Goal: Check status: Check status

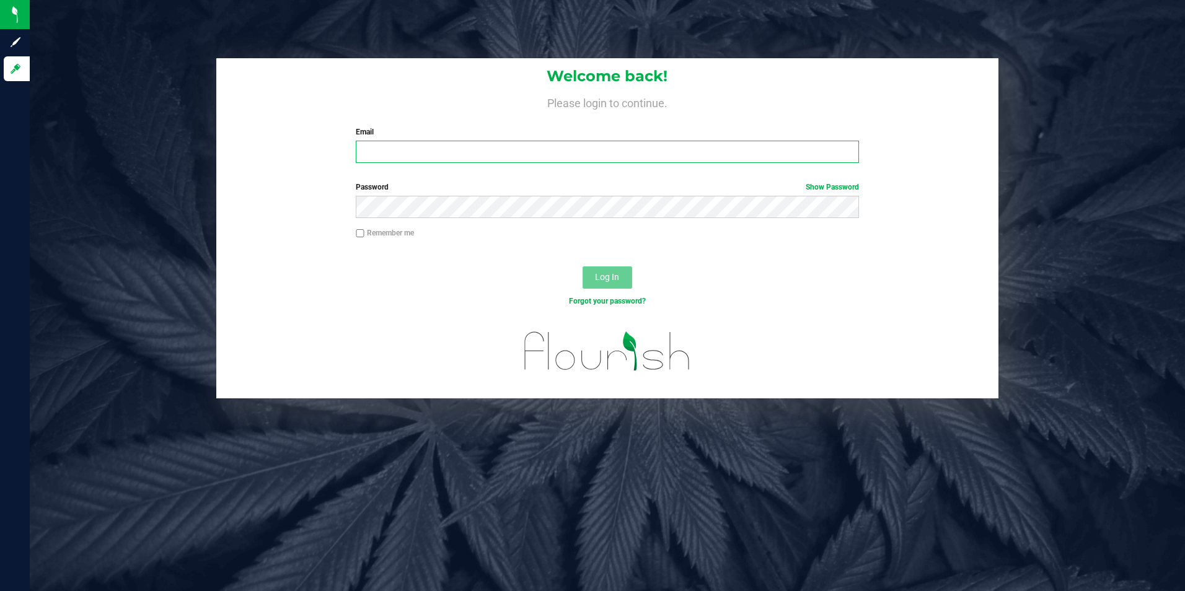
type input "[EMAIL_ADDRESS][DOMAIN_NAME]"
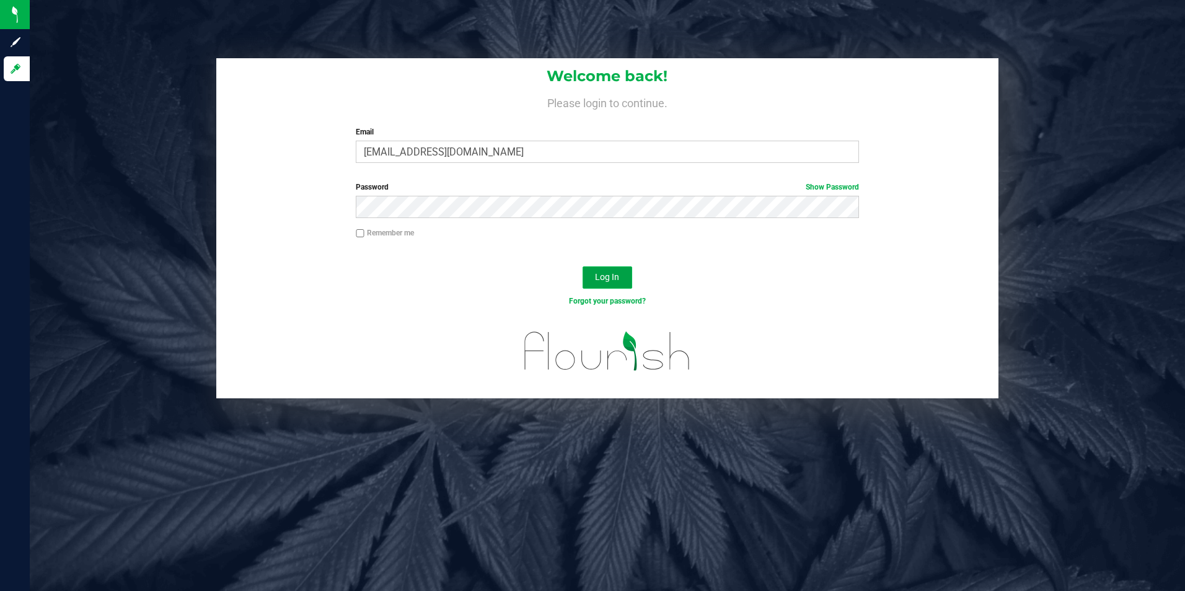
click at [612, 279] on span "Log In" at bounding box center [607, 277] width 24 height 10
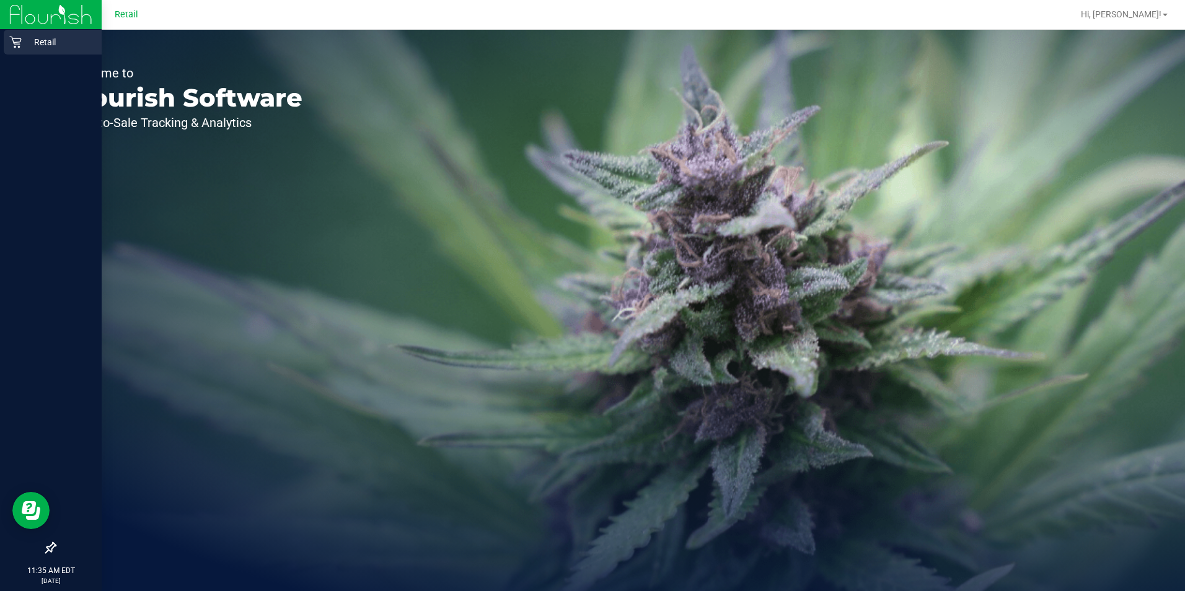
click at [27, 40] on p "Retail" at bounding box center [59, 42] width 74 height 15
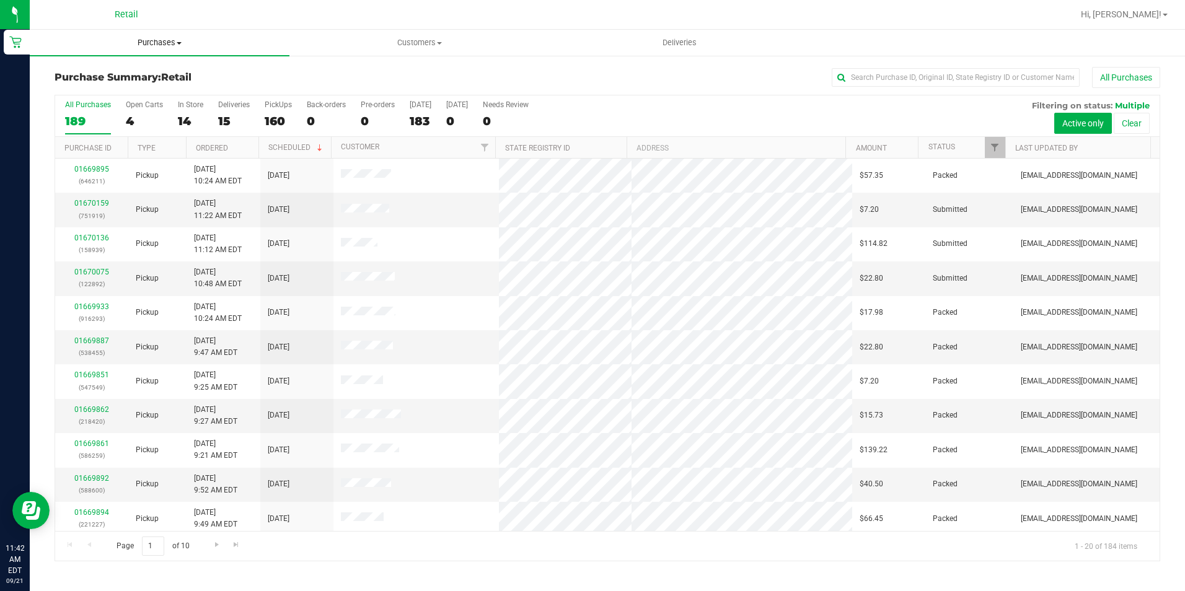
click at [173, 33] on uib-tab-heading "Purchases Summary of purchases Fulfillment All purchases" at bounding box center [160, 43] width 260 height 26
click at [177, 39] on span "Purchases" at bounding box center [160, 42] width 260 height 11
click at [185, 34] on uib-tab-heading "Purchases Summary of purchases Fulfillment All purchases" at bounding box center [160, 43] width 260 height 26
click at [130, 75] on span "Summary of purchases" at bounding box center [93, 74] width 127 height 11
click at [876, 79] on input "text" at bounding box center [956, 77] width 248 height 19
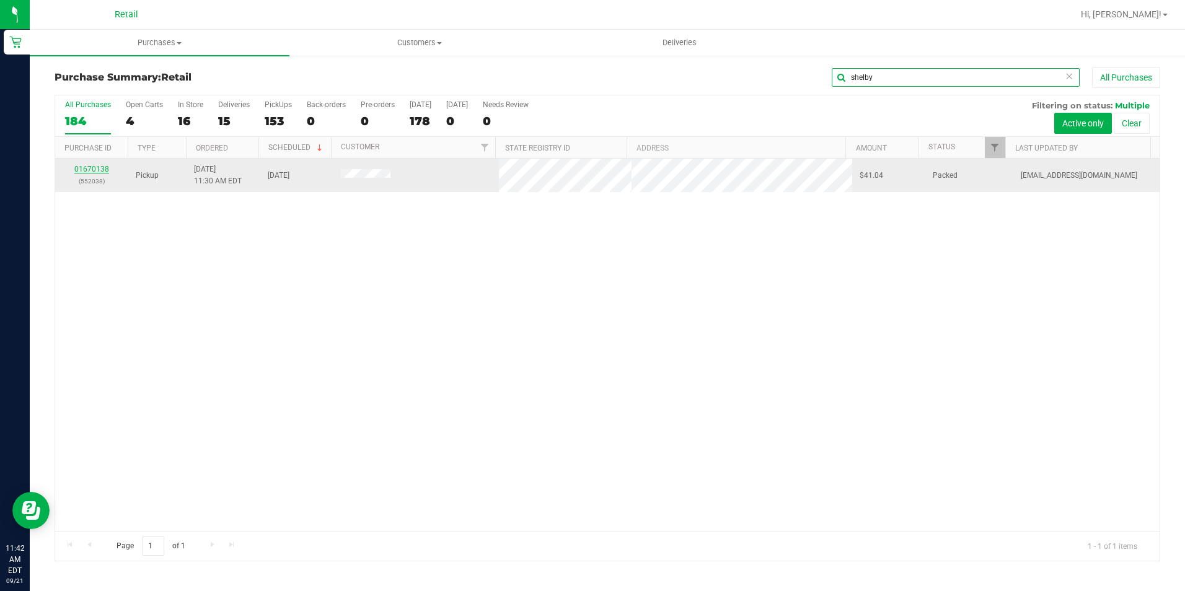
type input "shelby"
click at [95, 167] on link "01670138" at bounding box center [91, 169] width 35 height 9
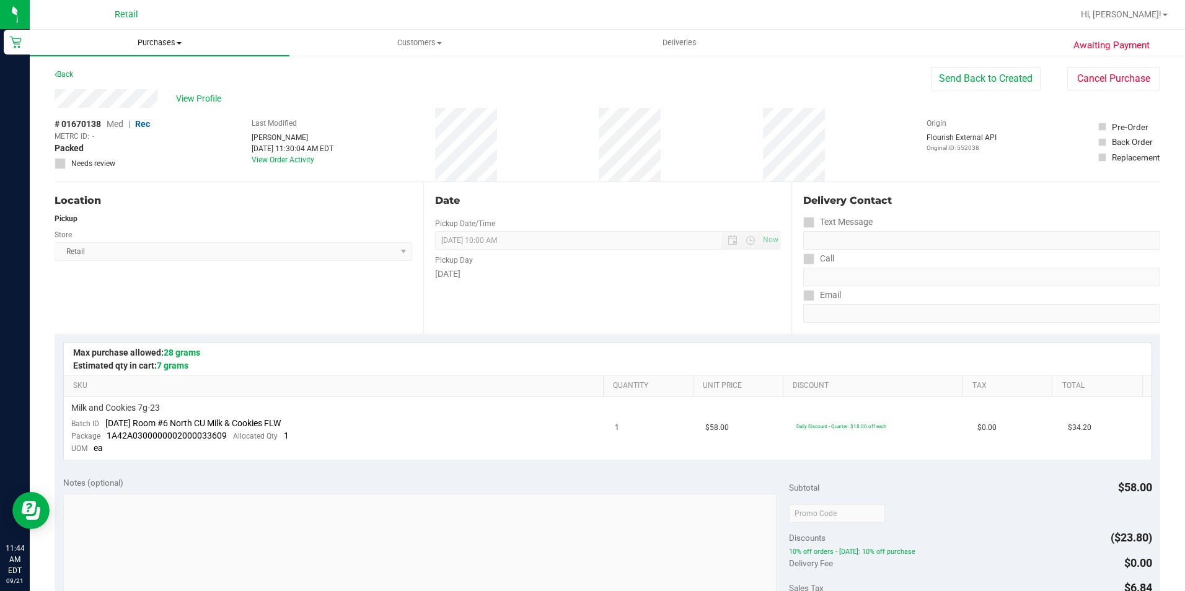
click at [174, 41] on span "Purchases" at bounding box center [160, 42] width 260 height 11
click at [165, 72] on li "Summary of purchases" at bounding box center [160, 75] width 260 height 15
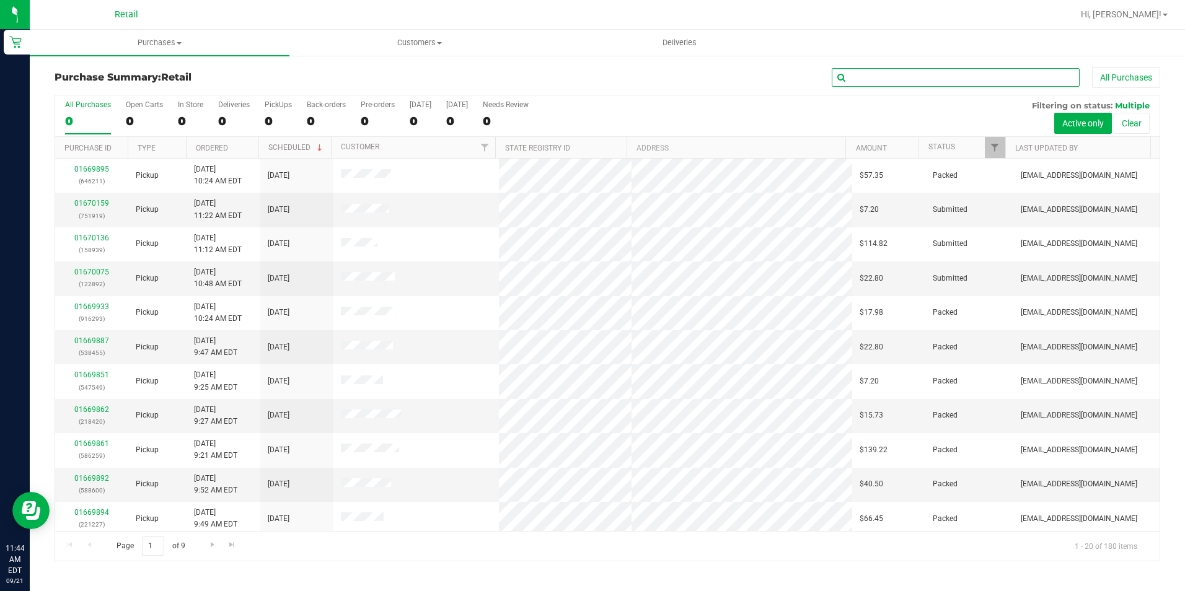
click at [865, 76] on input "text" at bounding box center [956, 77] width 248 height 19
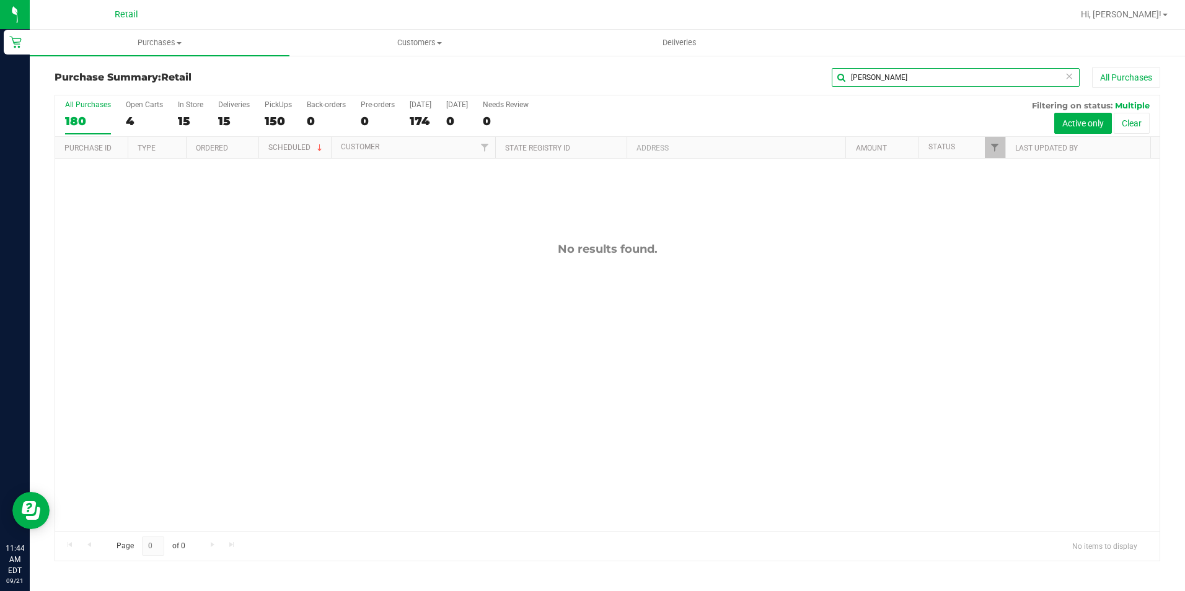
type input "[PERSON_NAME]"
click at [1066, 79] on icon at bounding box center [1069, 75] width 9 height 15
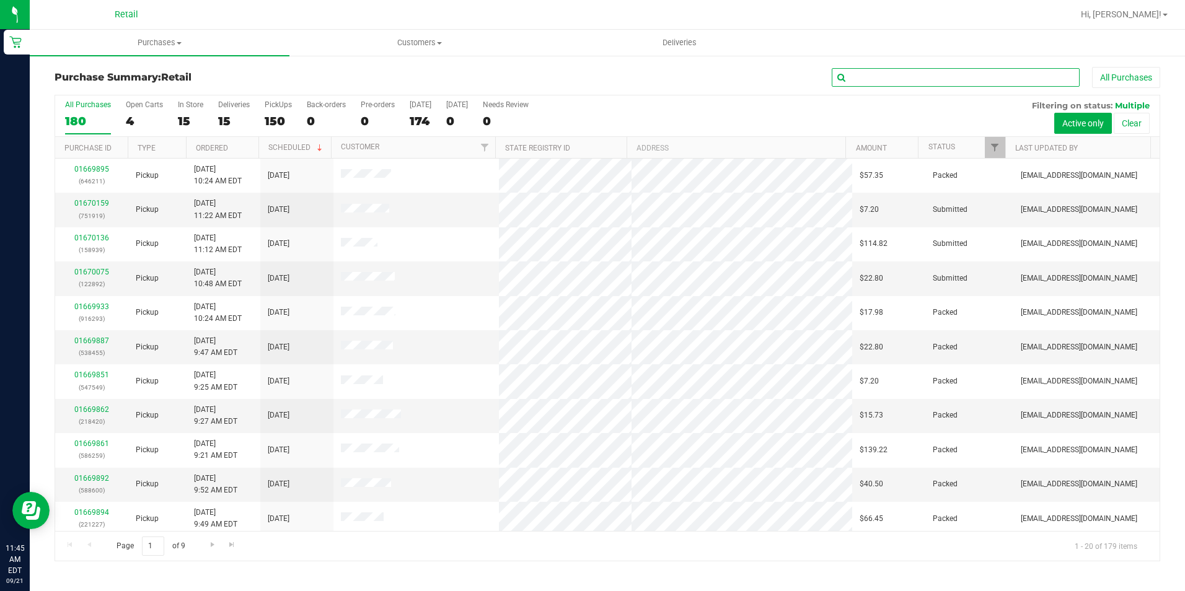
click at [980, 70] on input "text" at bounding box center [956, 77] width 248 height 19
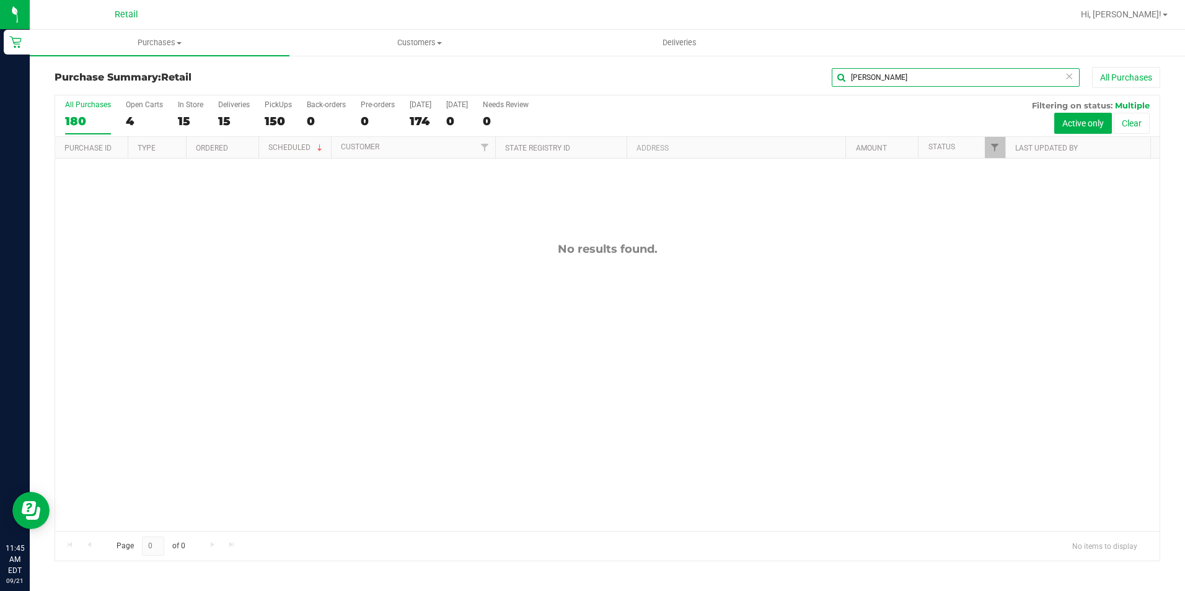
type input "[PERSON_NAME]"
click at [1065, 79] on icon at bounding box center [1069, 75] width 9 height 15
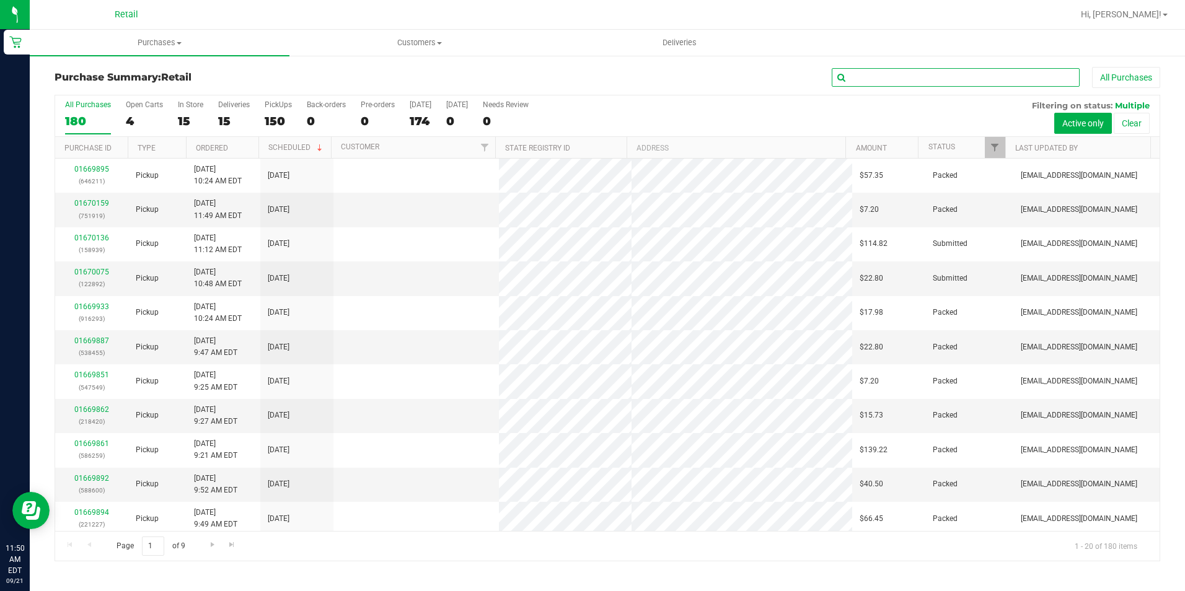
click at [1021, 78] on input "text" at bounding box center [956, 77] width 248 height 19
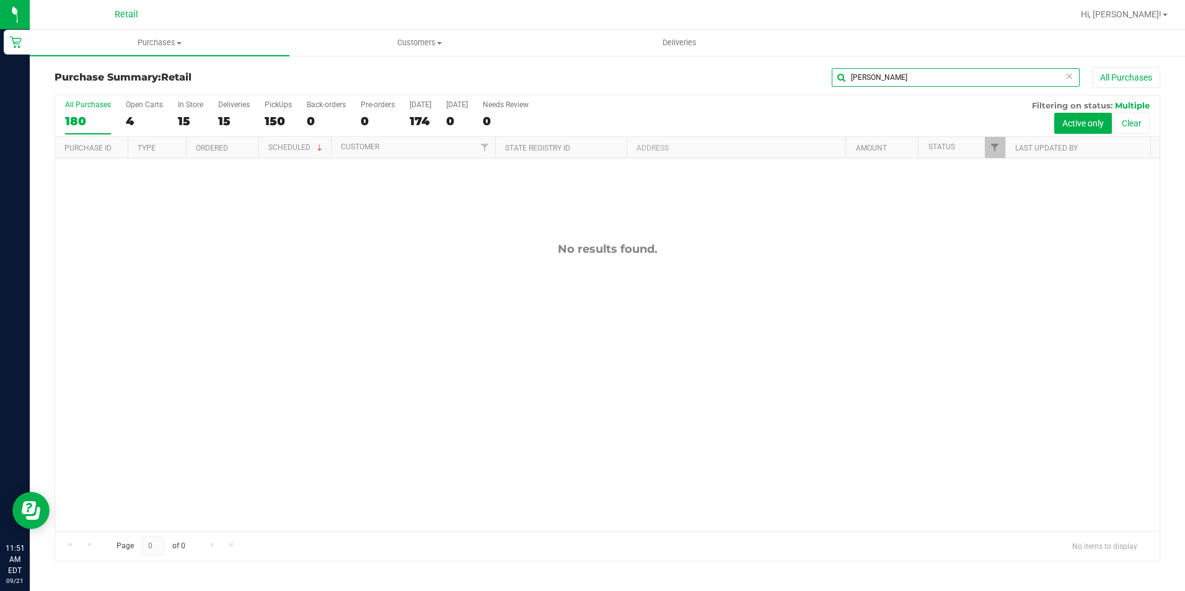
type input "[PERSON_NAME]"
click at [1069, 73] on icon at bounding box center [1069, 75] width 9 height 15
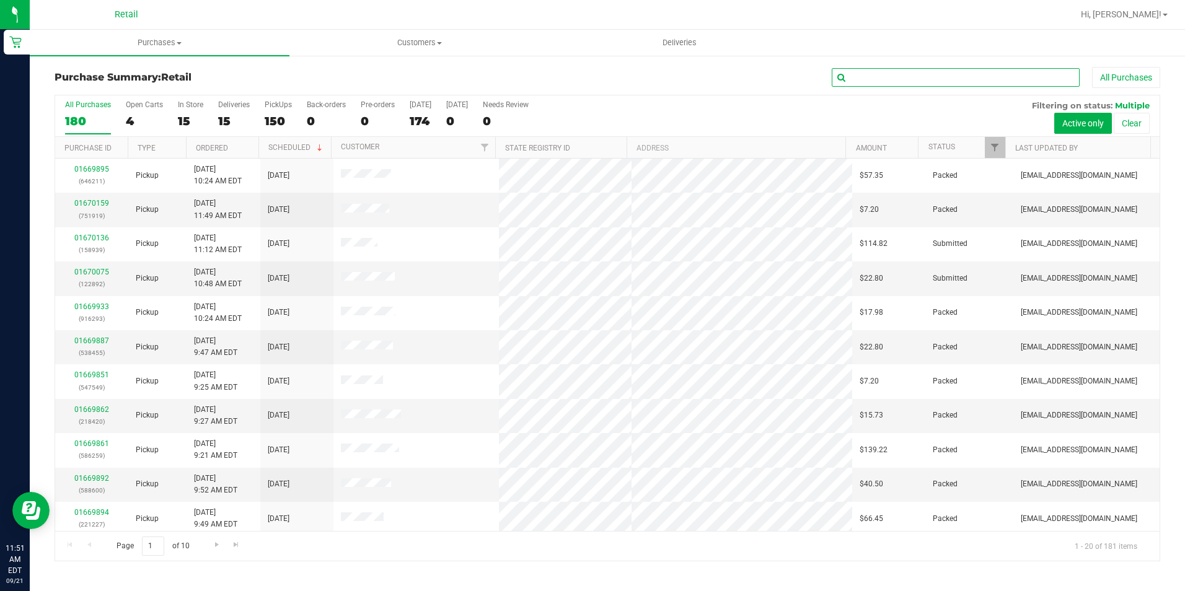
click at [970, 77] on input "text" at bounding box center [956, 77] width 248 height 19
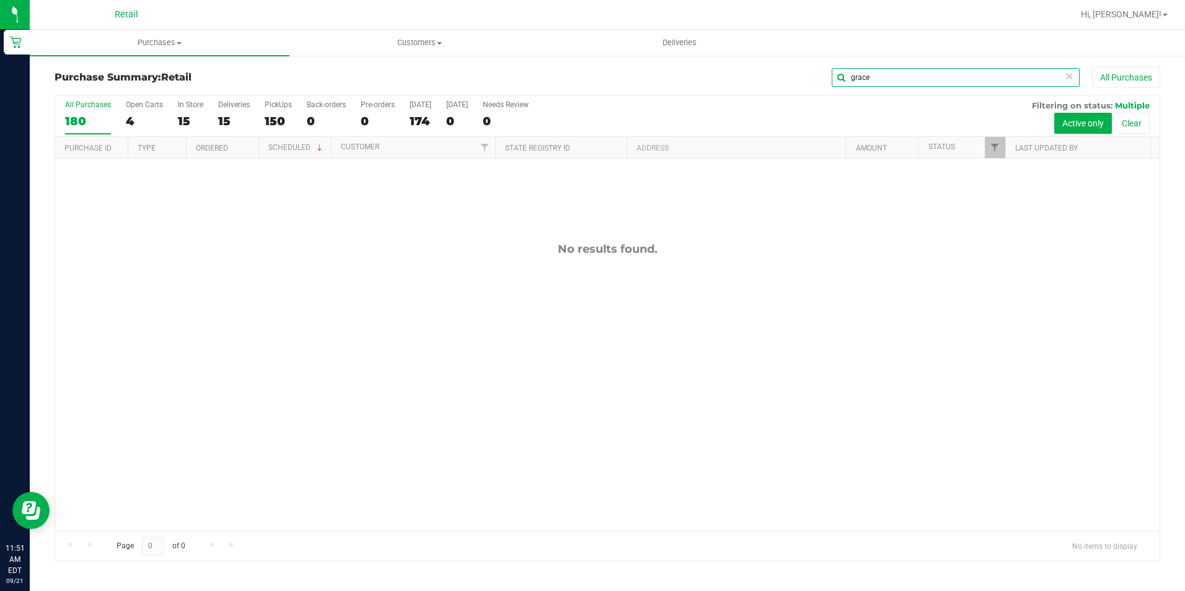
type input "grace"
click at [1069, 79] on icon at bounding box center [1069, 75] width 9 height 15
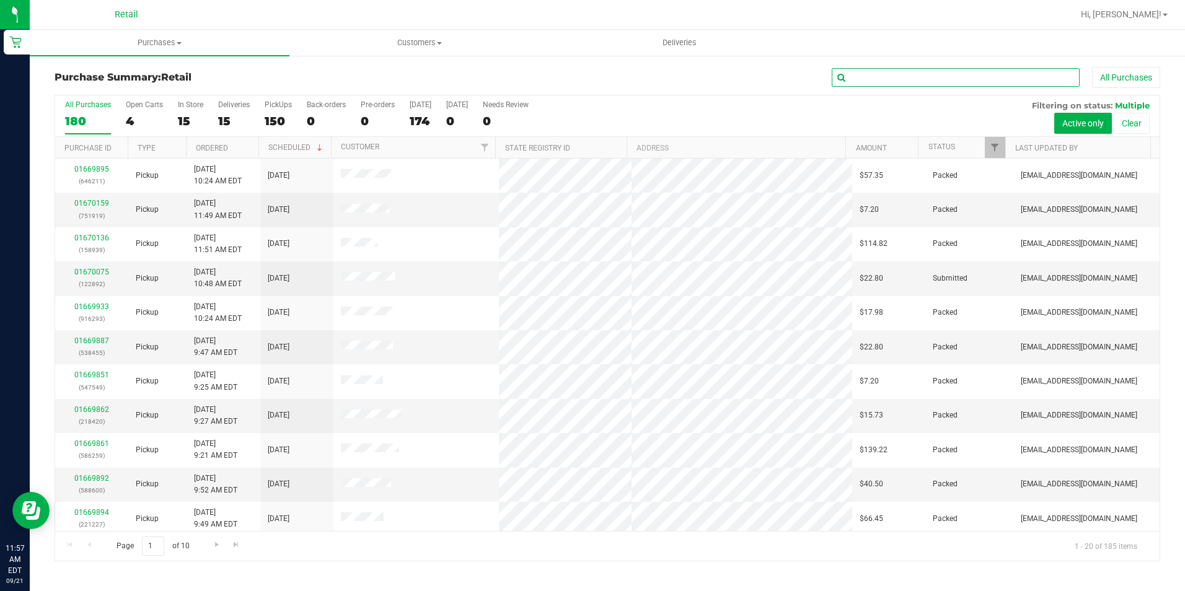
click at [927, 74] on input "text" at bounding box center [956, 77] width 248 height 19
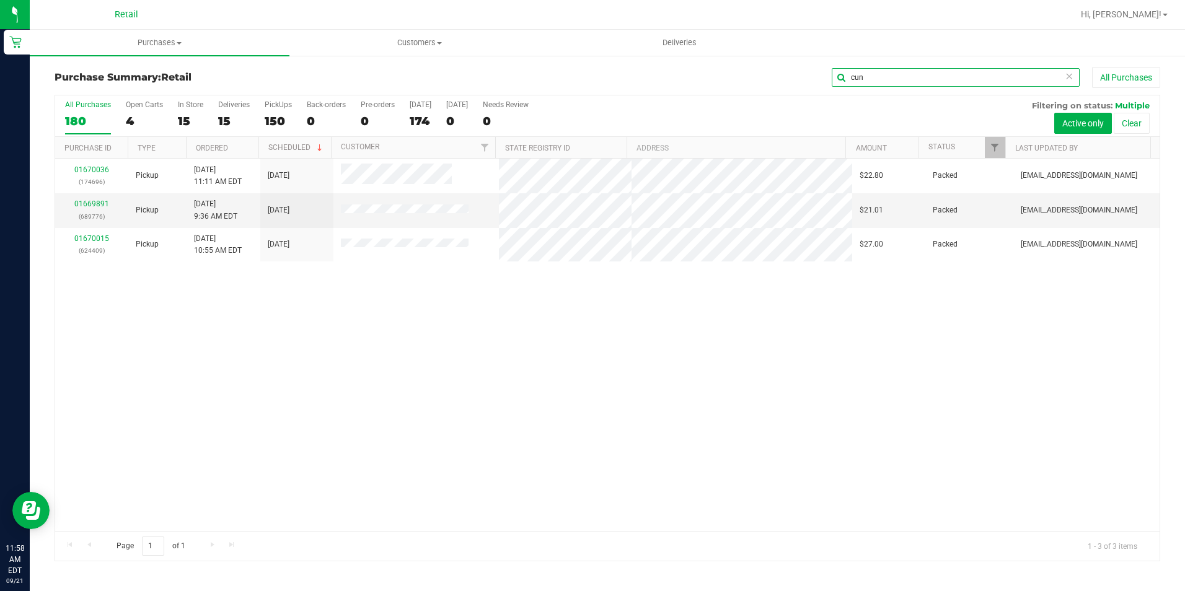
type input "cun"
click at [77, 204] on link "01669891" at bounding box center [91, 204] width 35 height 9
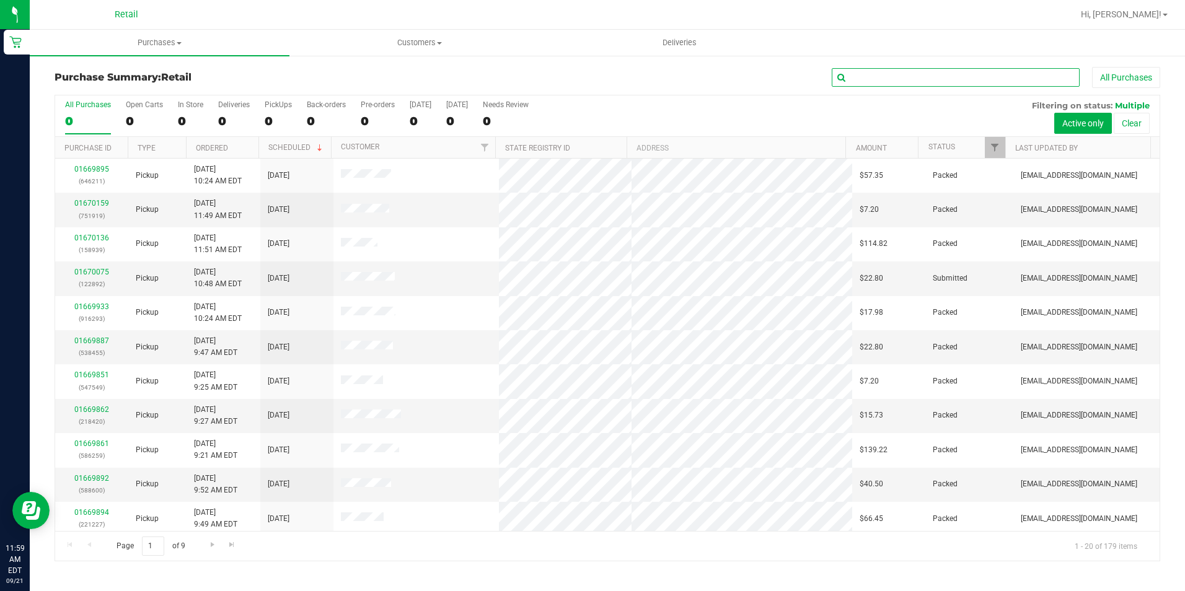
click at [894, 80] on input "text" at bounding box center [956, 77] width 248 height 19
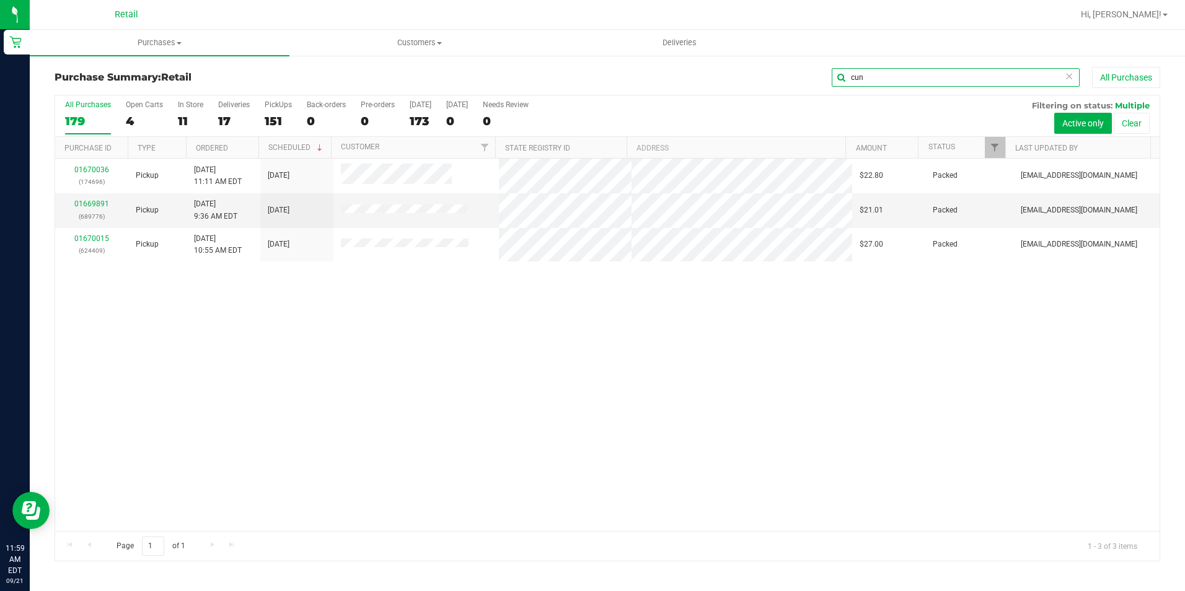
type input "cun"
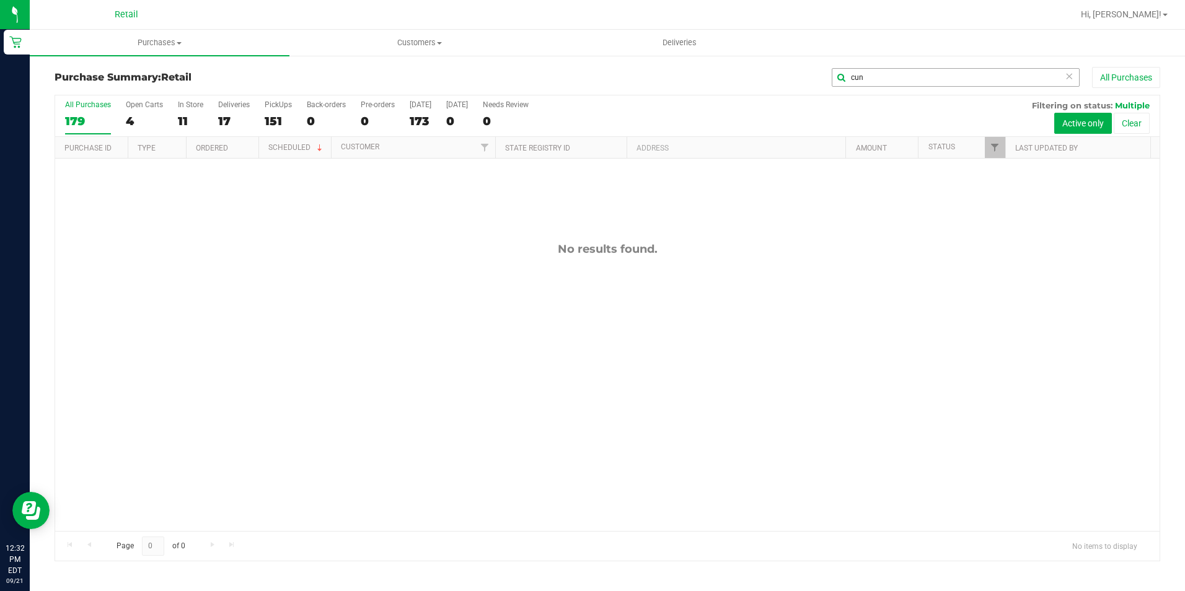
click at [1068, 82] on icon at bounding box center [1069, 75] width 9 height 15
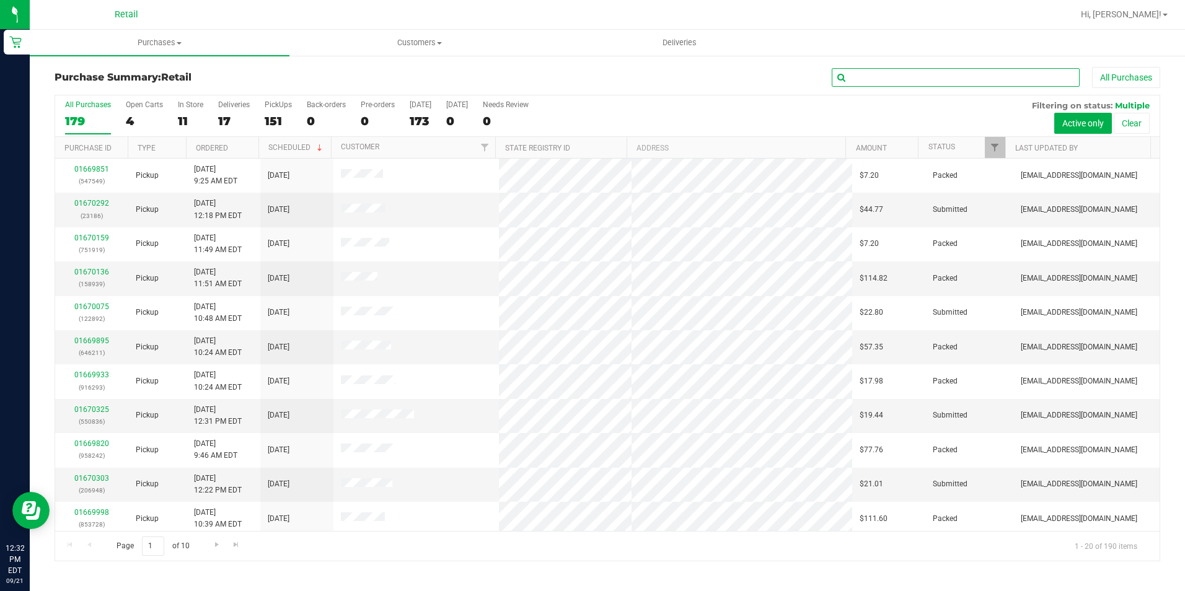
click at [1012, 74] on input "text" at bounding box center [956, 77] width 248 height 19
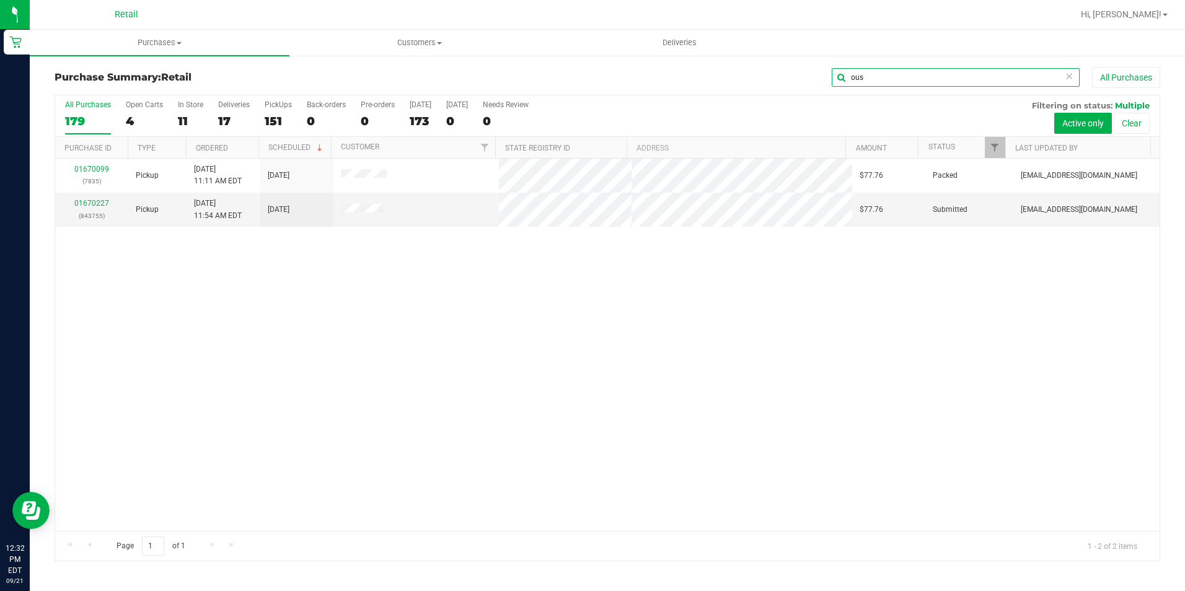
type input "ous"
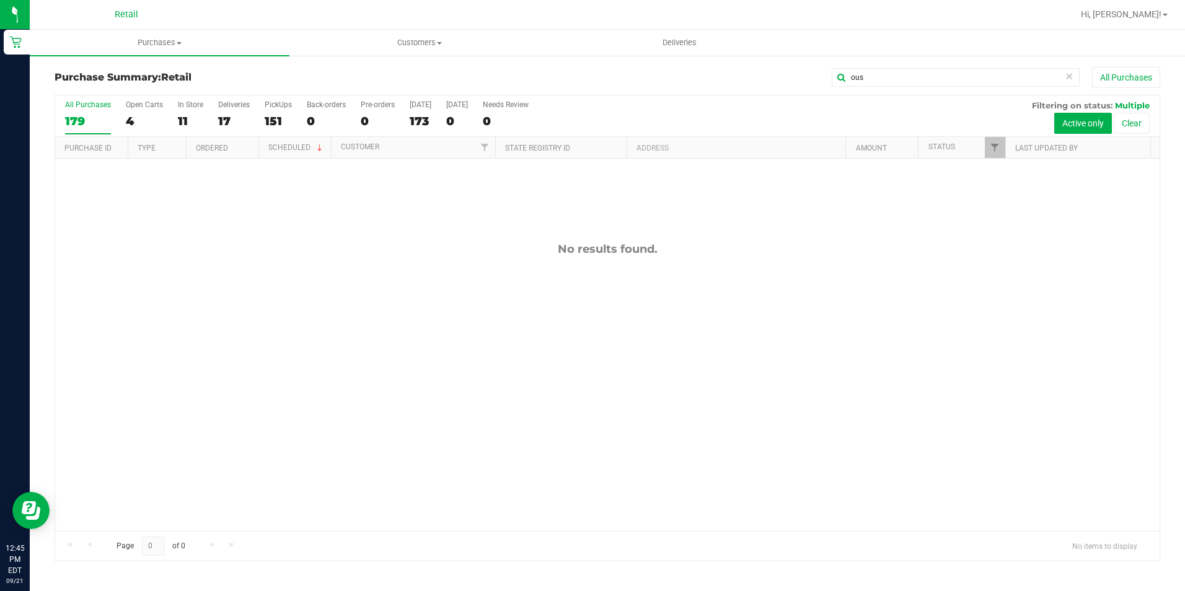
click at [1067, 74] on icon at bounding box center [1069, 75] width 9 height 15
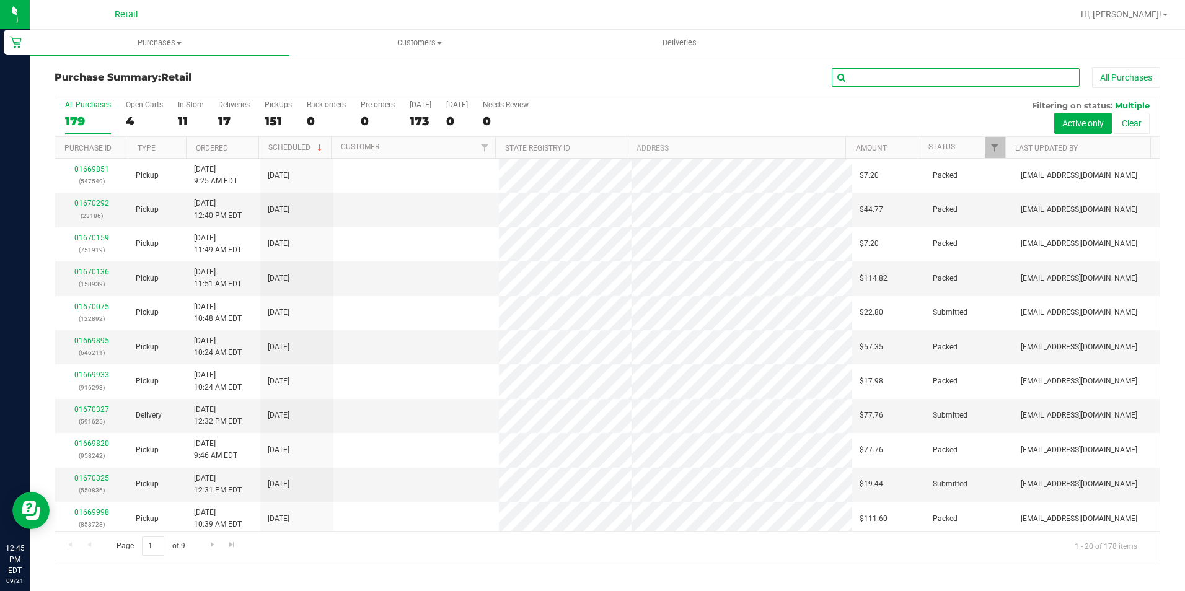
click at [1014, 78] on input "text" at bounding box center [956, 77] width 248 height 19
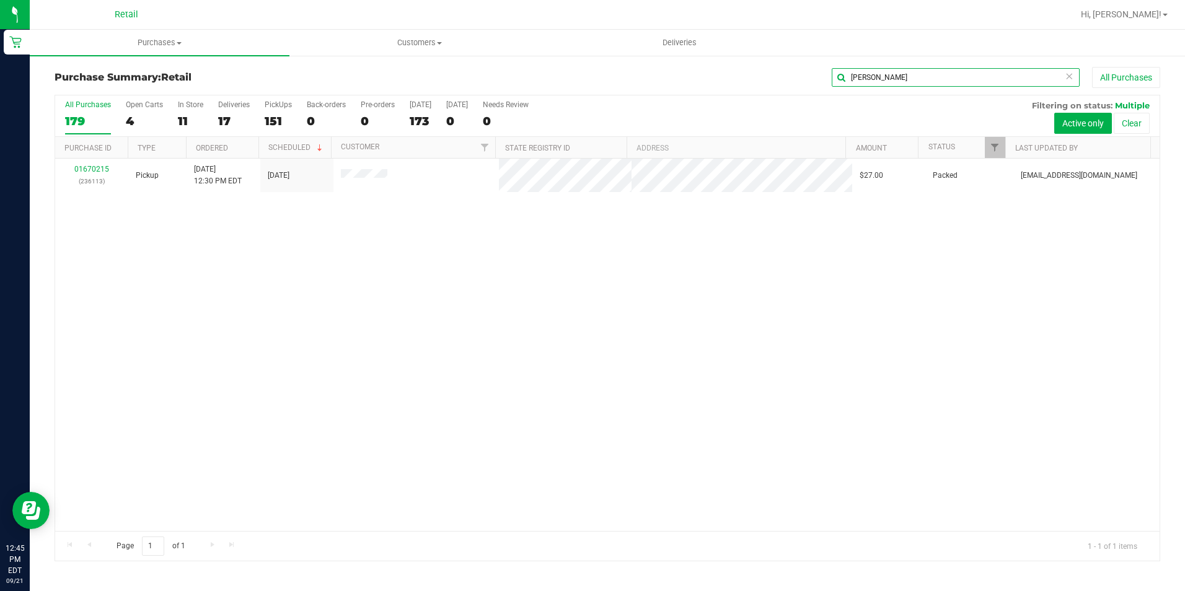
type input "[PERSON_NAME]"
drag, startPoint x: 1072, startPoint y: 77, endPoint x: 1065, endPoint y: 79, distance: 6.3
click at [1072, 77] on icon at bounding box center [1069, 75] width 9 height 15
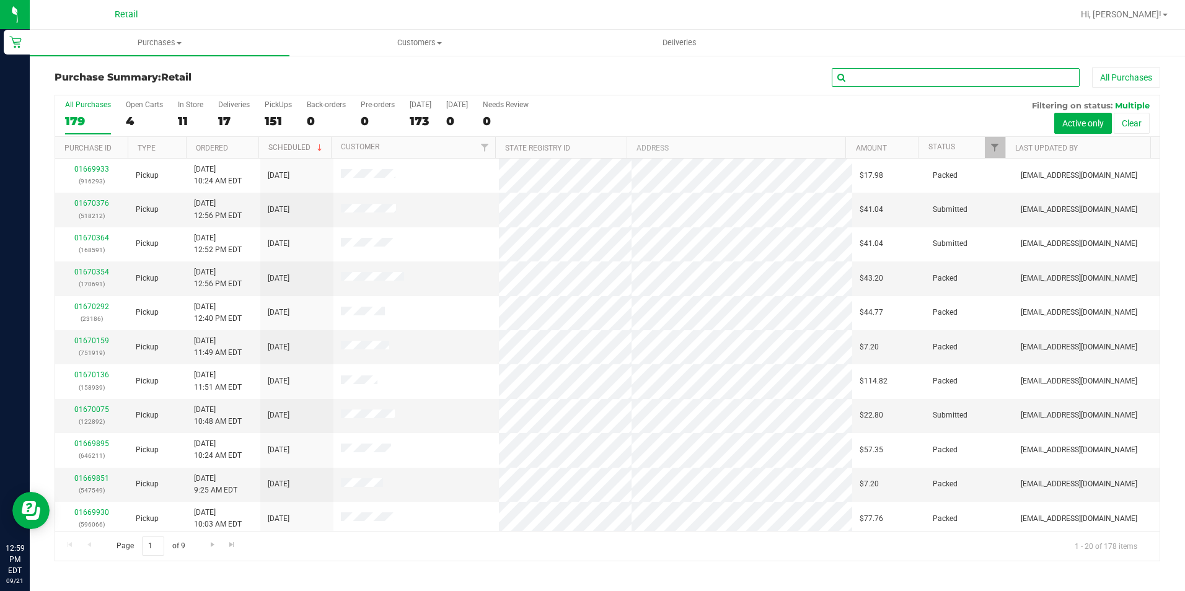
click at [1041, 81] on input "text" at bounding box center [956, 77] width 248 height 19
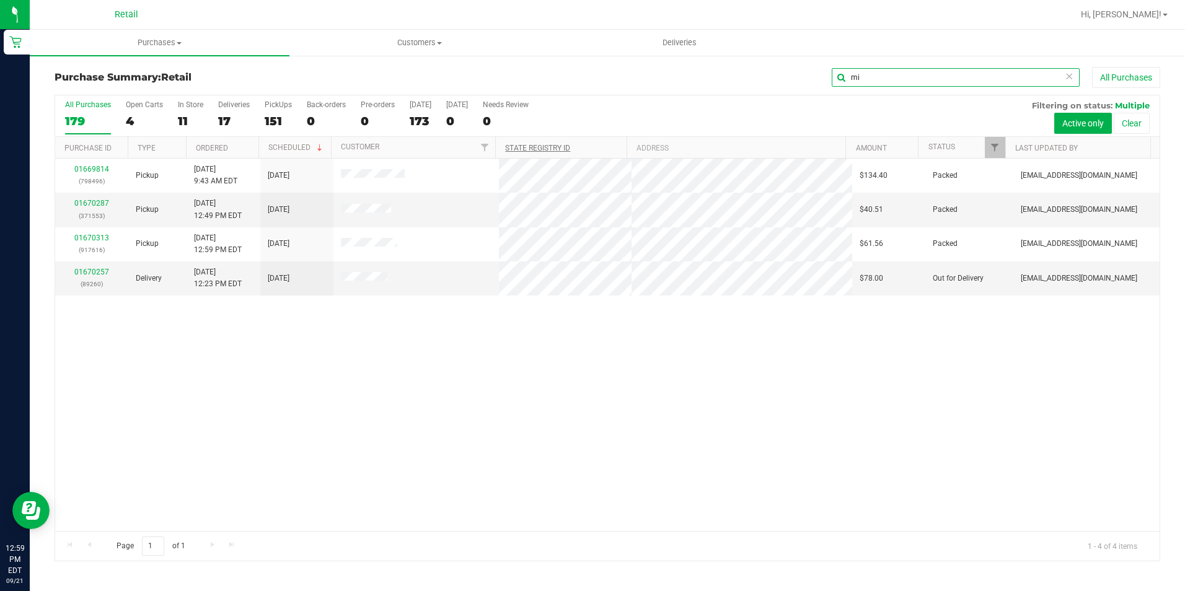
type input "m"
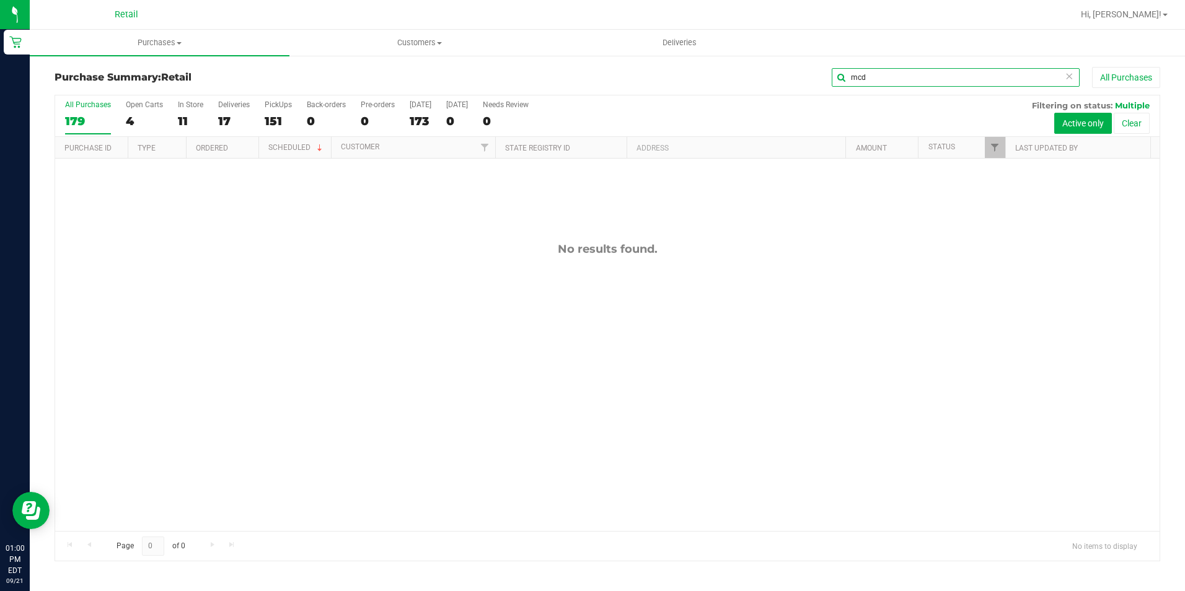
type input "mcd"
click at [1069, 76] on icon at bounding box center [1069, 75] width 9 height 15
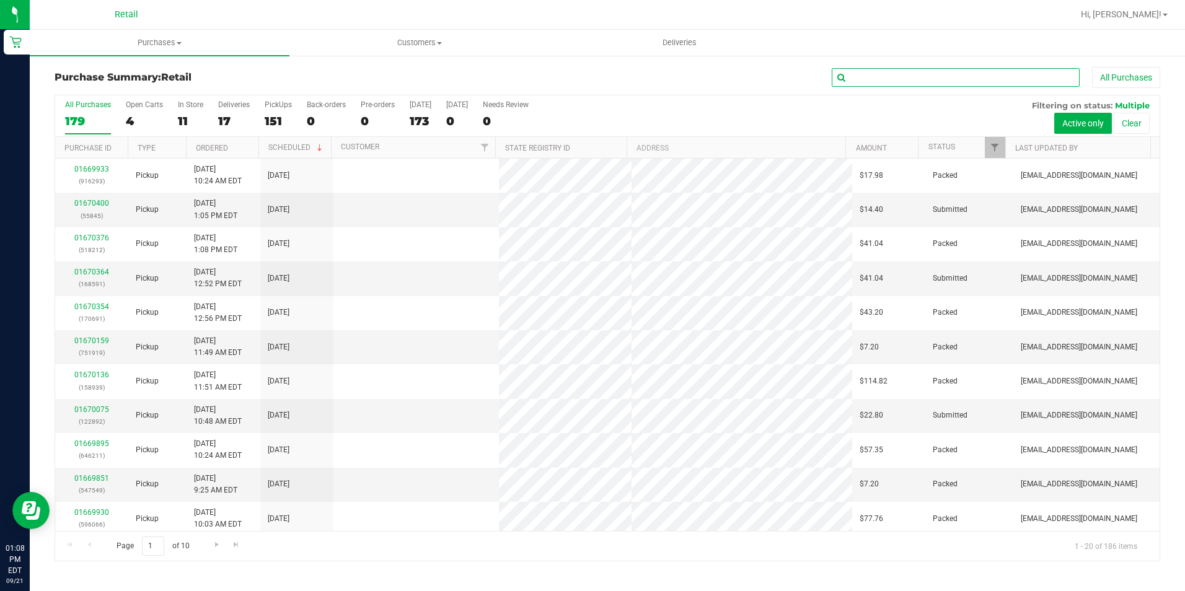
click at [1034, 75] on input "text" at bounding box center [956, 77] width 248 height 19
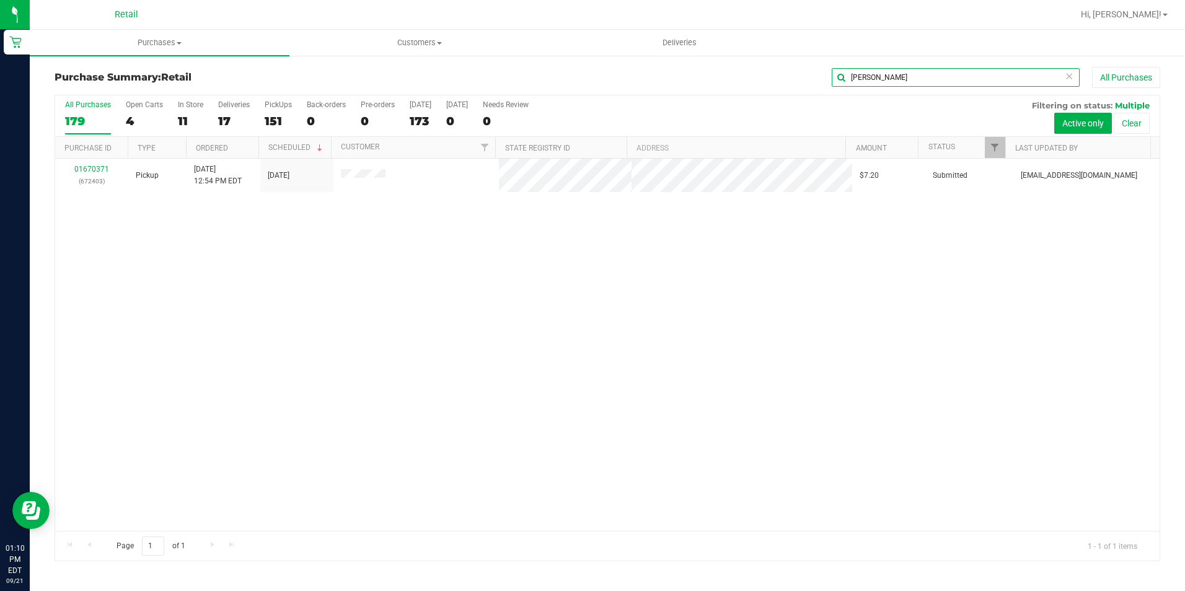
type input "[PERSON_NAME]"
click at [1068, 77] on icon at bounding box center [1069, 75] width 9 height 15
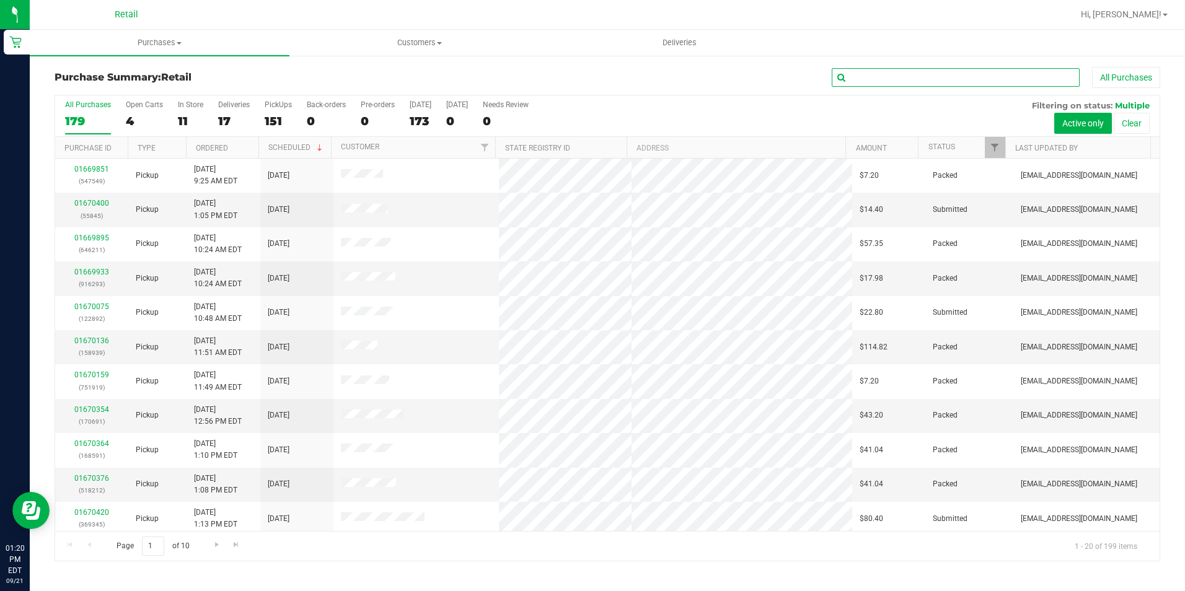
click at [887, 79] on input "text" at bounding box center [956, 77] width 248 height 19
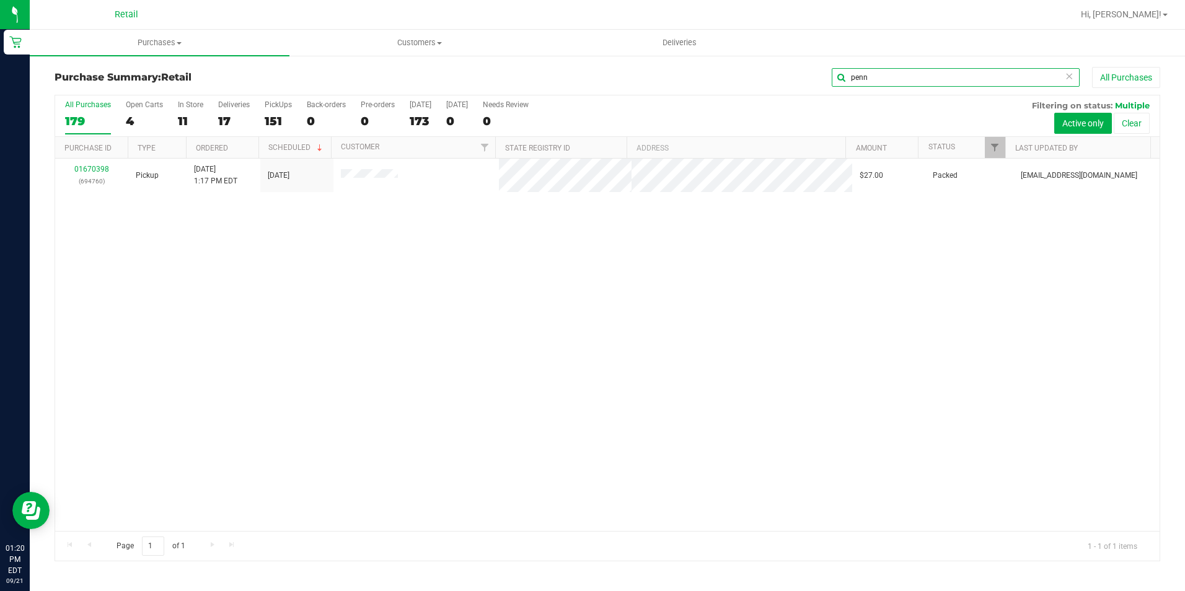
type input "penn"
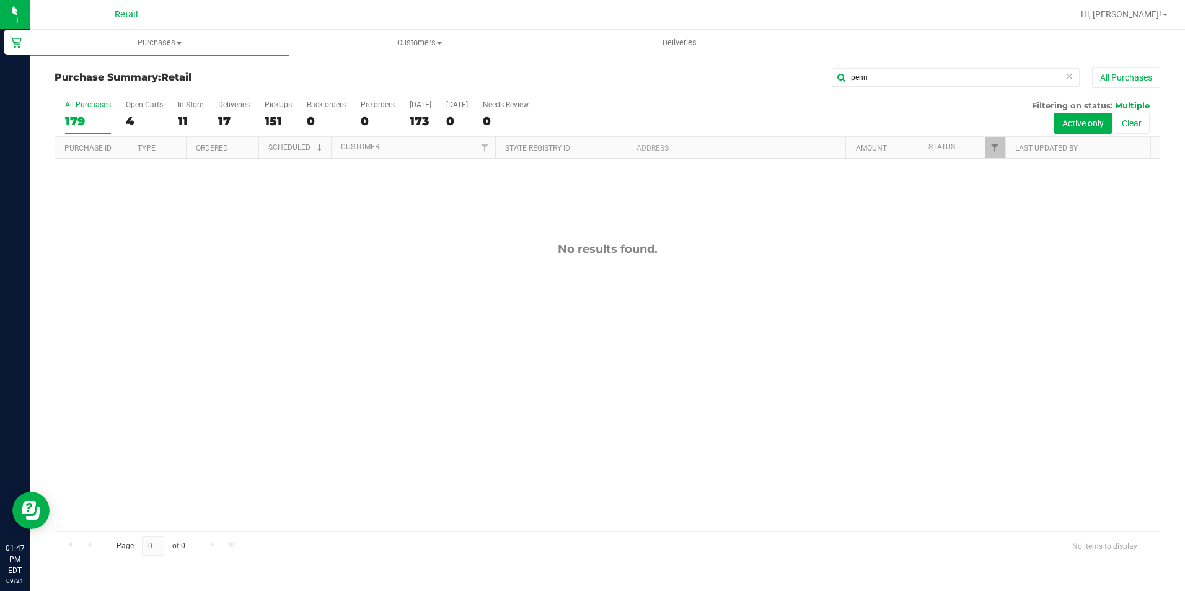
click at [1069, 78] on icon at bounding box center [1069, 75] width 9 height 15
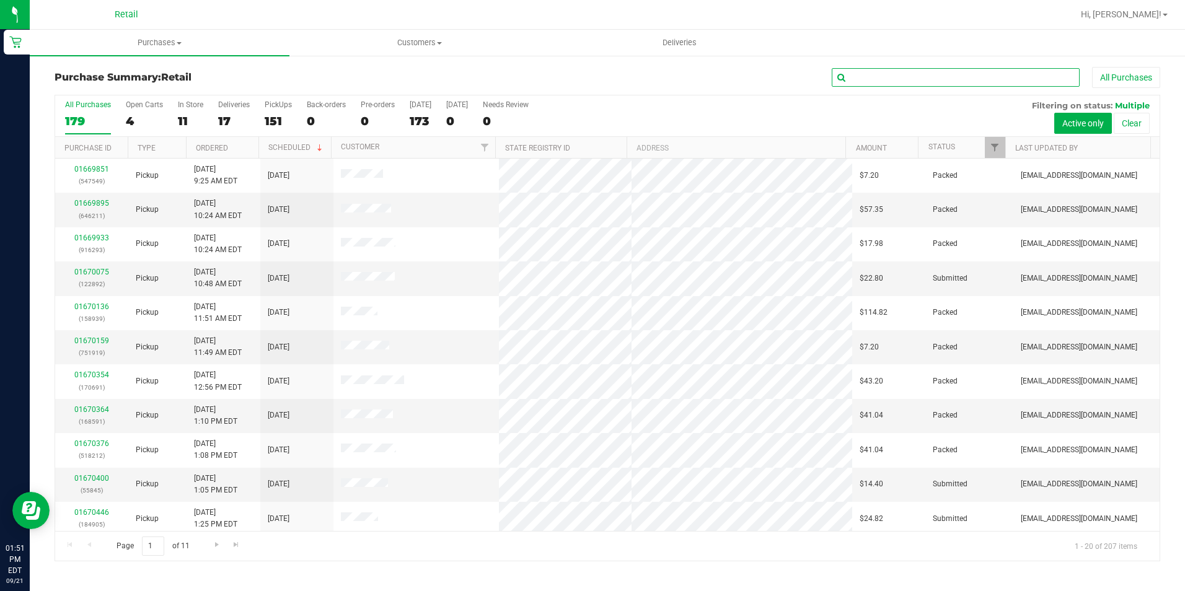
click at [868, 71] on input "text" at bounding box center [956, 77] width 248 height 19
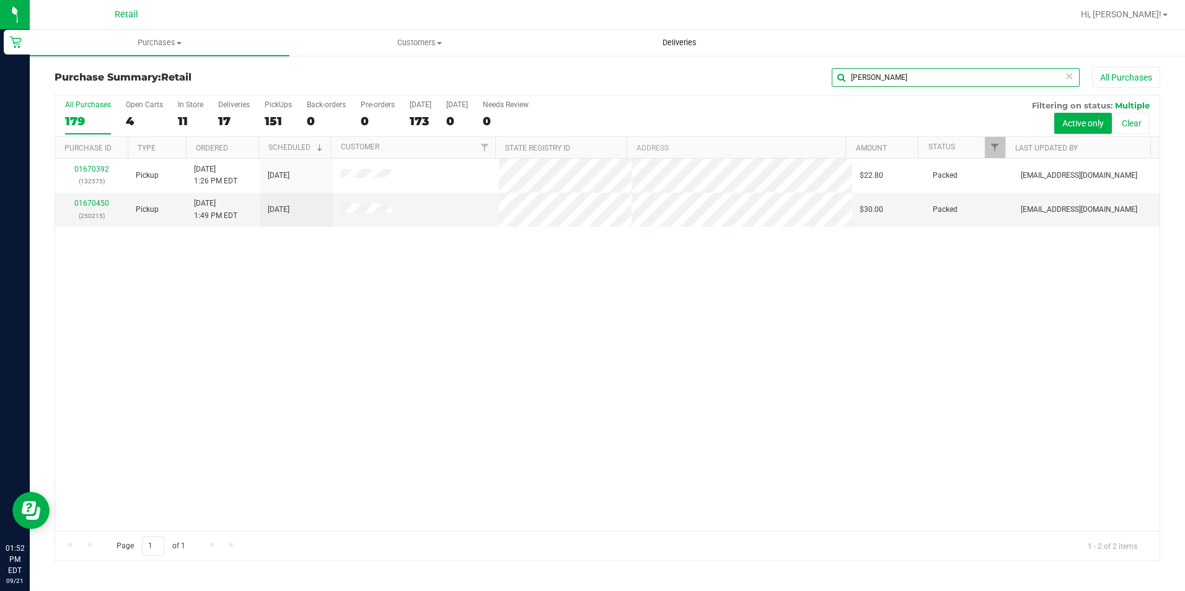
type input "[PERSON_NAME]"
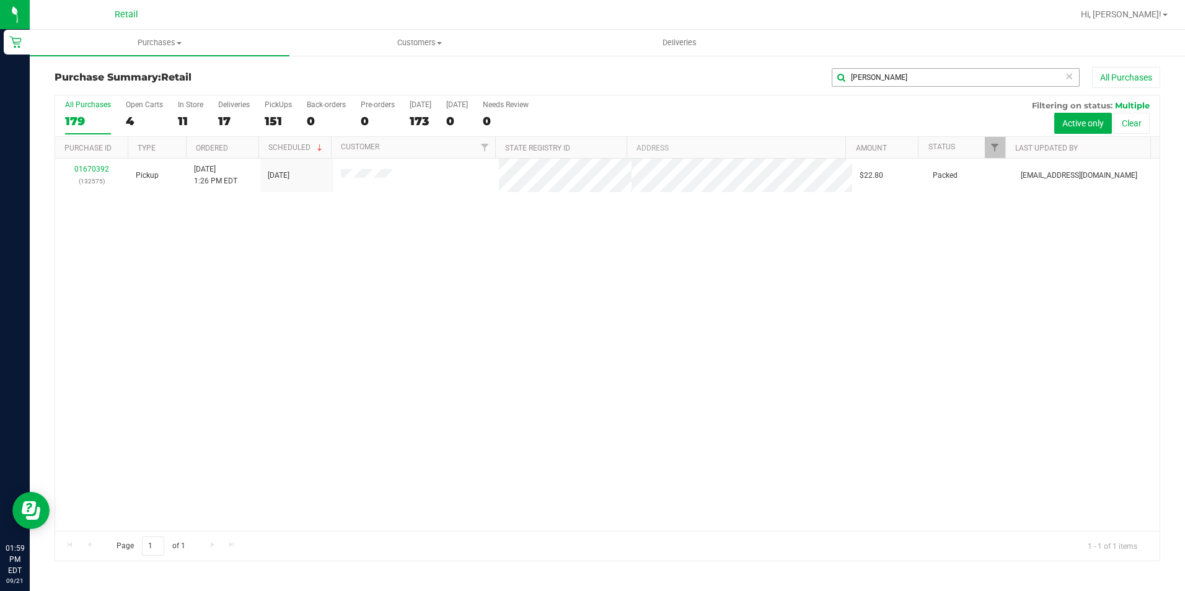
click at [1067, 74] on icon at bounding box center [1069, 75] width 9 height 15
click at [1061, 74] on input "text" at bounding box center [956, 77] width 248 height 19
type input "SPARKS"
click at [1072, 77] on icon at bounding box center [1069, 75] width 9 height 15
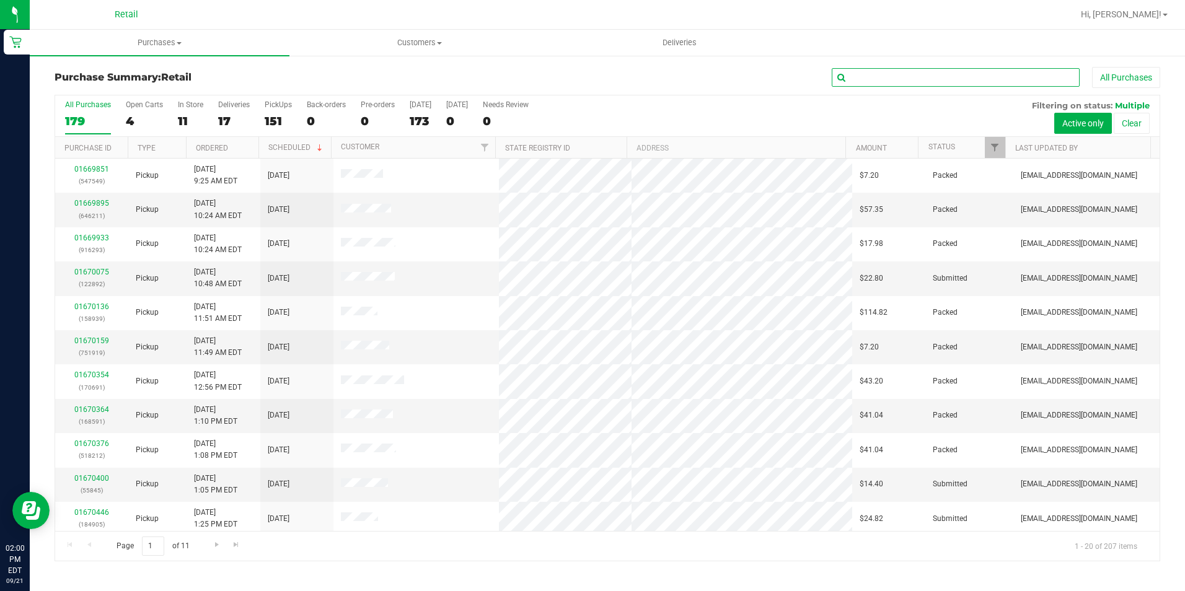
click at [1020, 75] on input "text" at bounding box center [956, 77] width 248 height 19
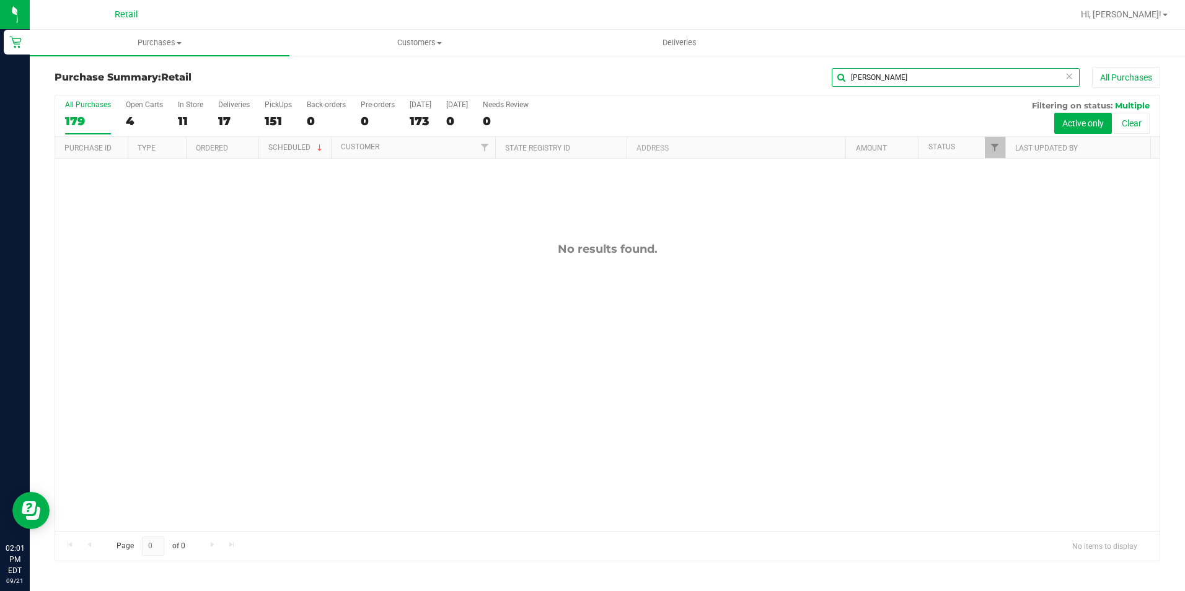
type input "[PERSON_NAME]"
drag, startPoint x: 1070, startPoint y: 76, endPoint x: 1064, endPoint y: 77, distance: 6.5
click at [1070, 76] on icon at bounding box center [1069, 75] width 9 height 15
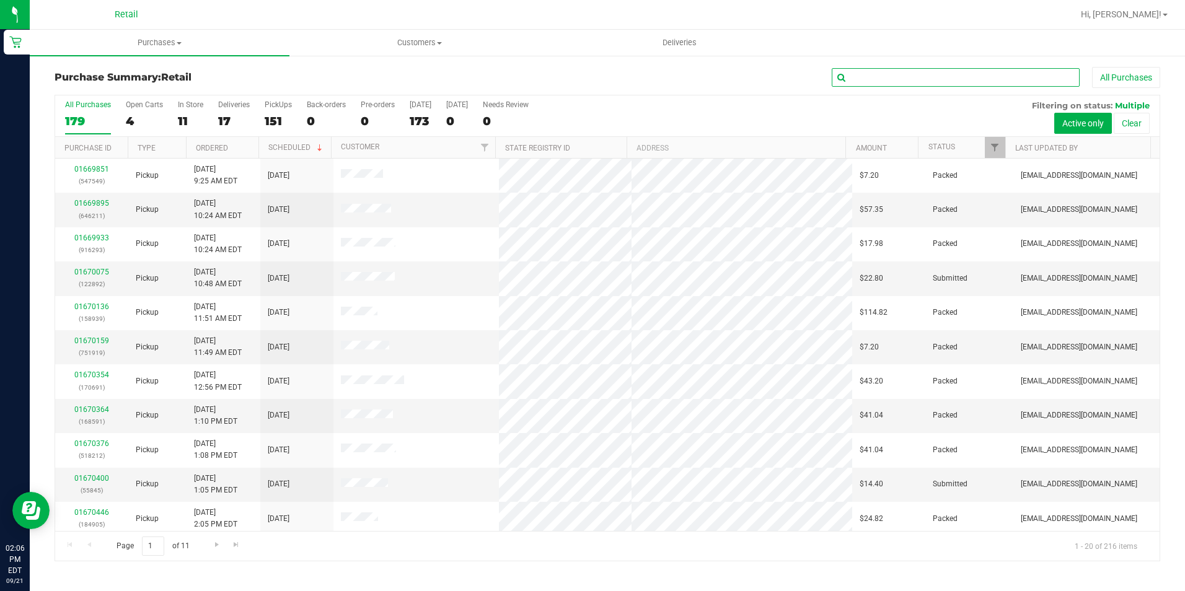
click at [1047, 79] on input "text" at bounding box center [956, 77] width 248 height 19
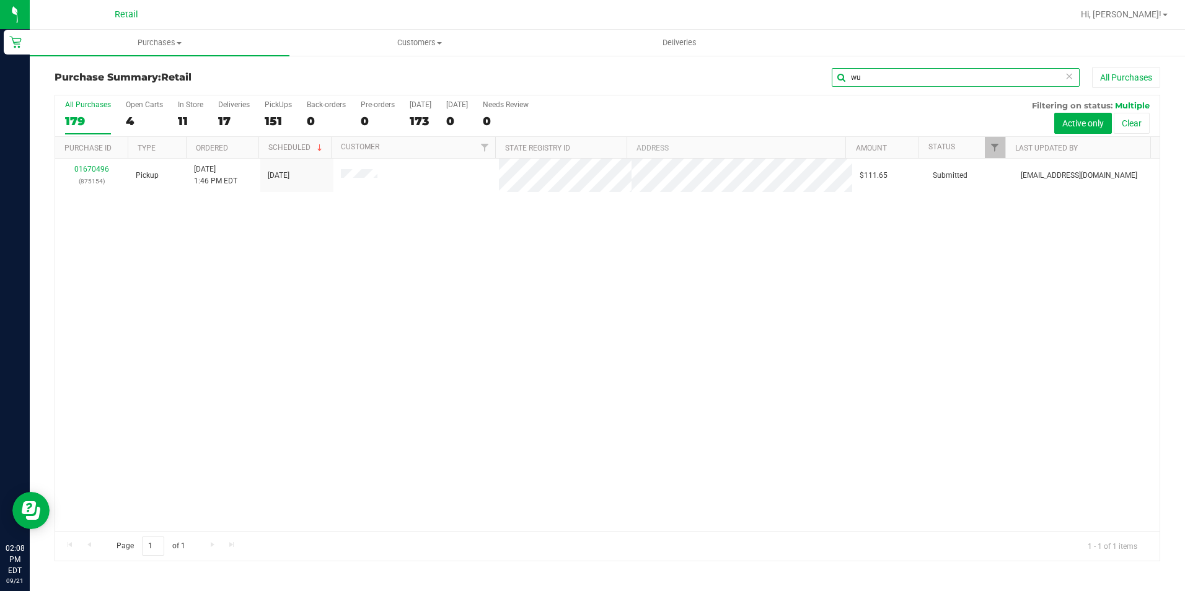
type input "wu"
click at [1067, 76] on icon at bounding box center [1069, 75] width 9 height 15
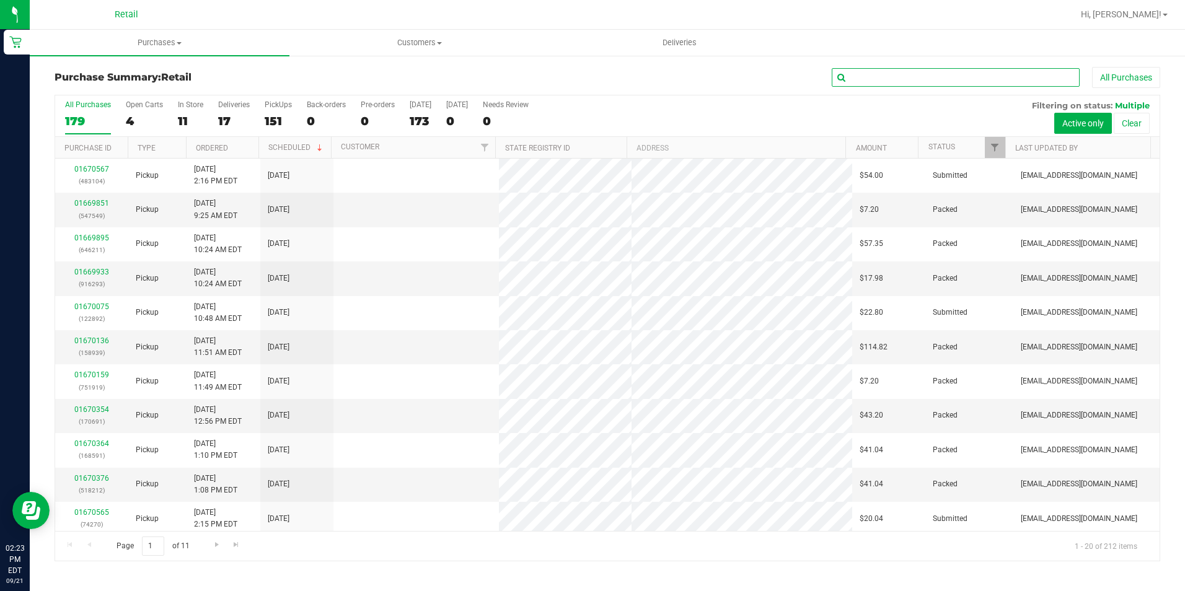
click at [1033, 83] on input "text" at bounding box center [956, 77] width 248 height 19
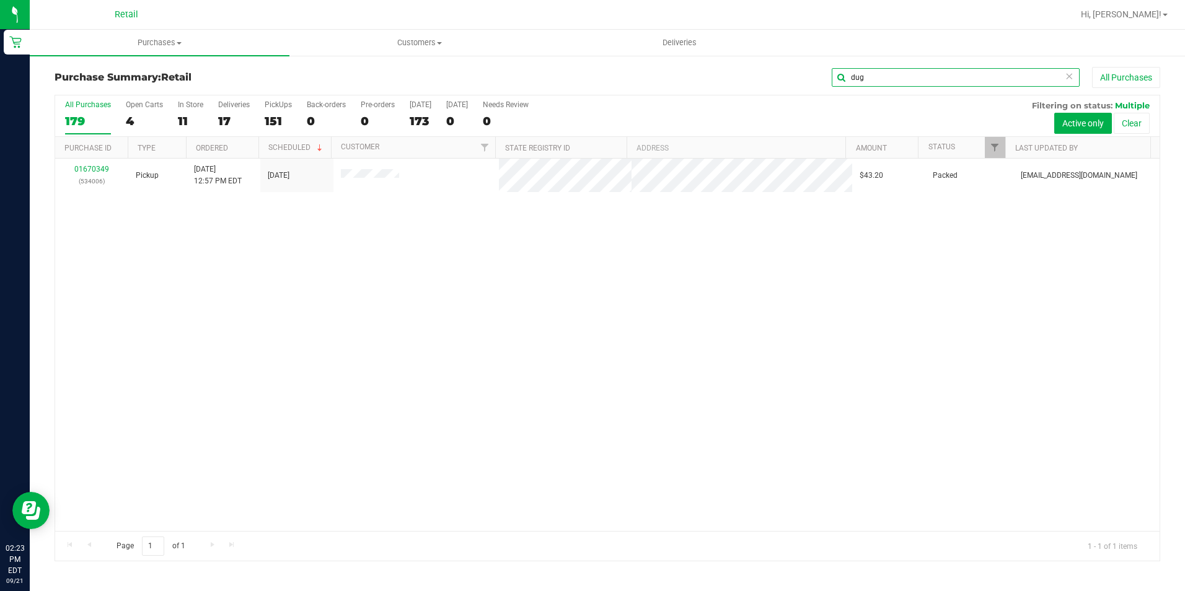
type input "dug"
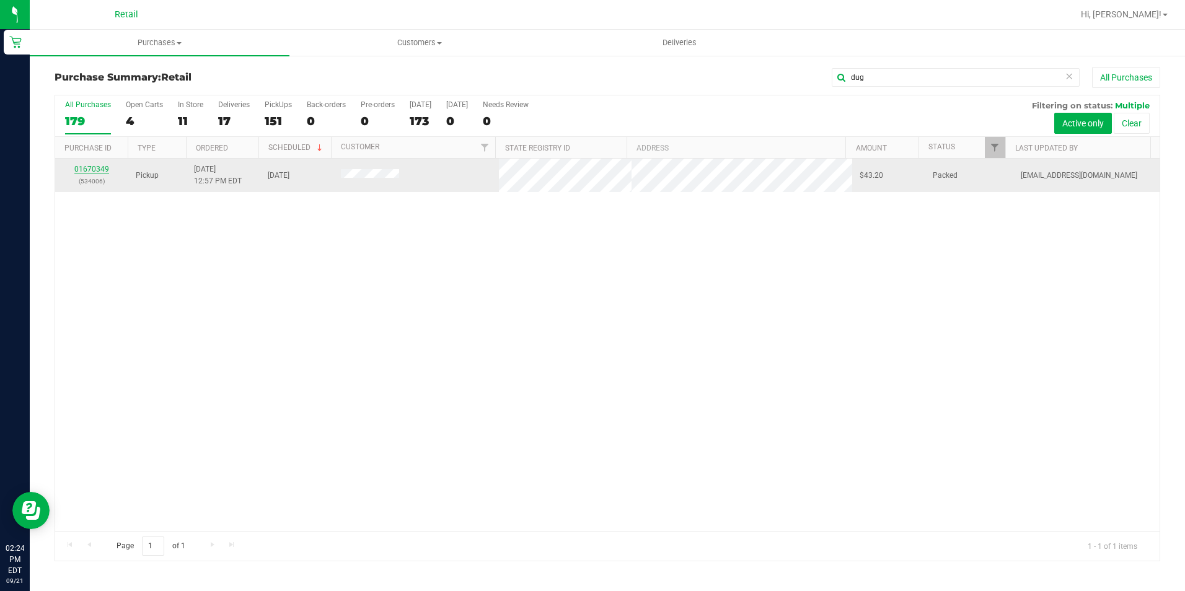
click at [102, 169] on link "01670349" at bounding box center [91, 169] width 35 height 9
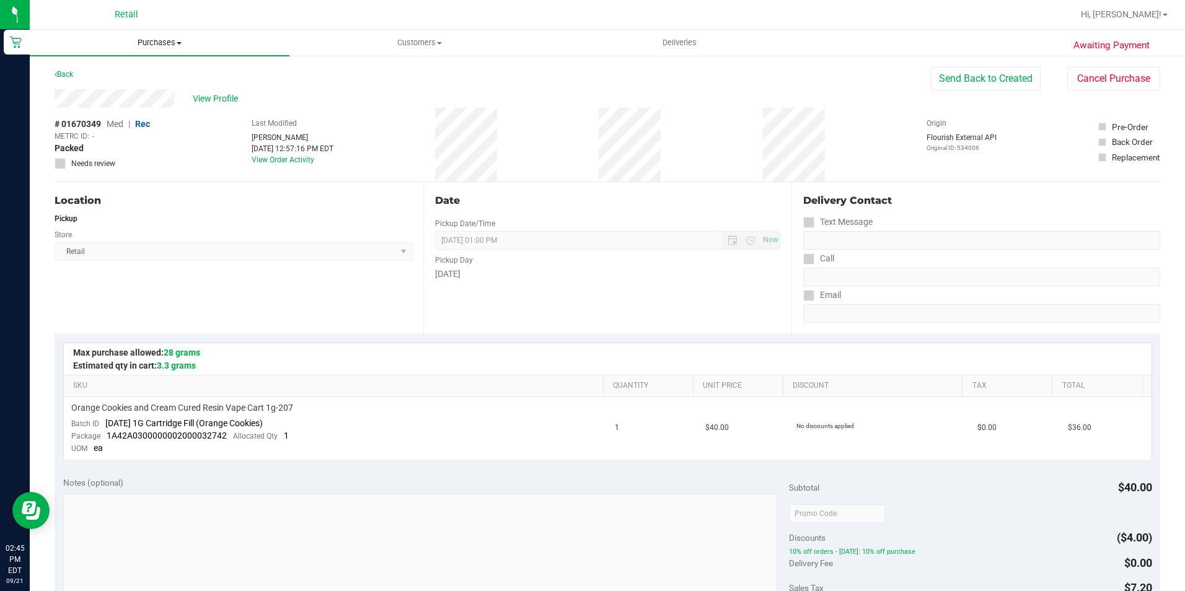
click at [179, 45] on span "Purchases" at bounding box center [160, 42] width 260 height 11
click at [177, 71] on li "Summary of purchases" at bounding box center [160, 75] width 260 height 15
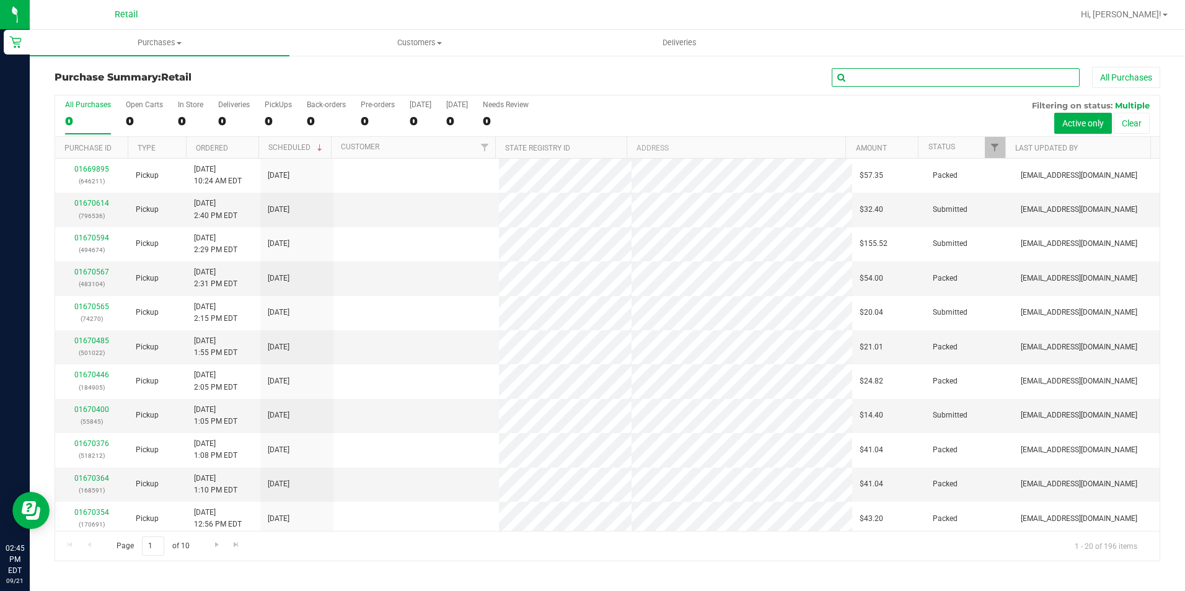
click at [925, 81] on input "text" at bounding box center [956, 77] width 248 height 19
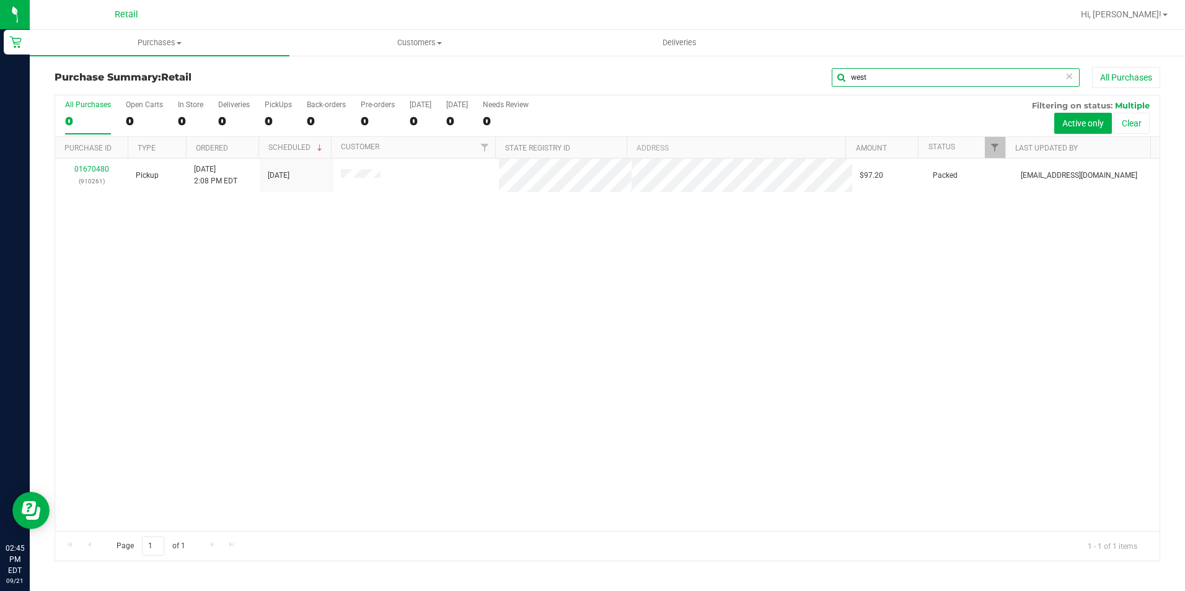
type input "west"
click at [1067, 80] on icon at bounding box center [1069, 75] width 9 height 15
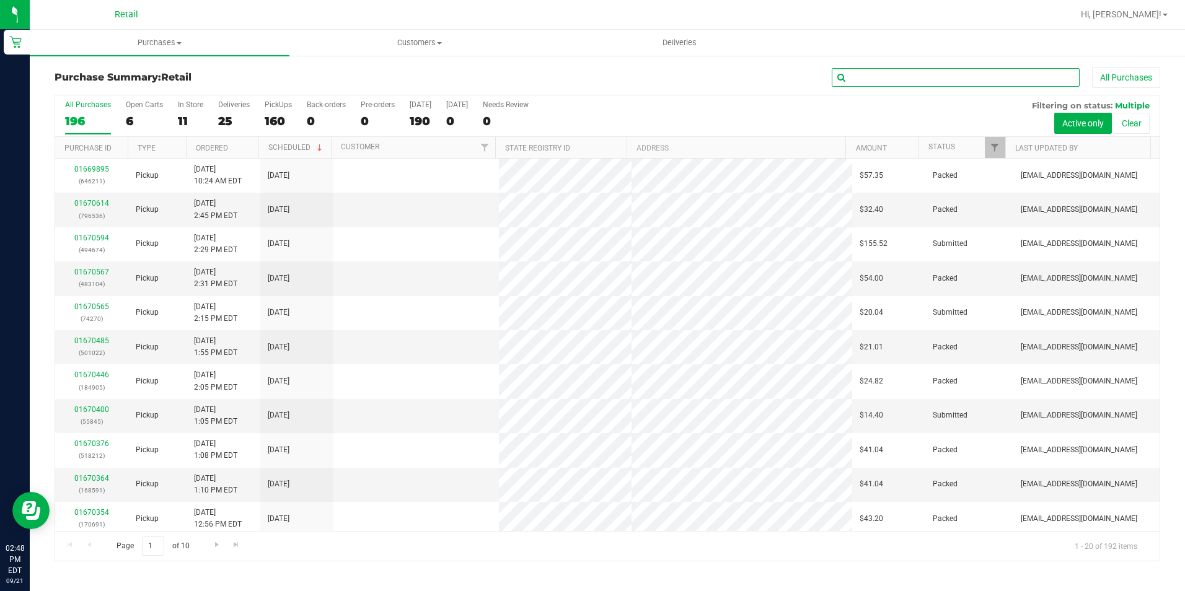
click at [1026, 72] on input "text" at bounding box center [956, 77] width 248 height 19
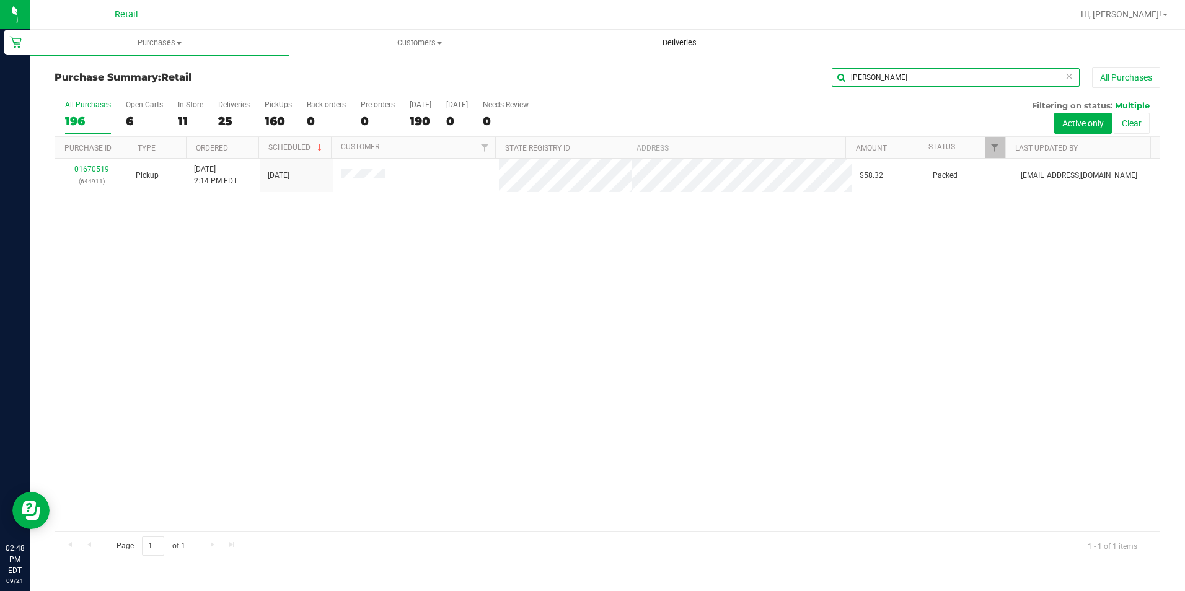
type input "[PERSON_NAME]"
click at [1069, 79] on icon at bounding box center [1069, 75] width 9 height 15
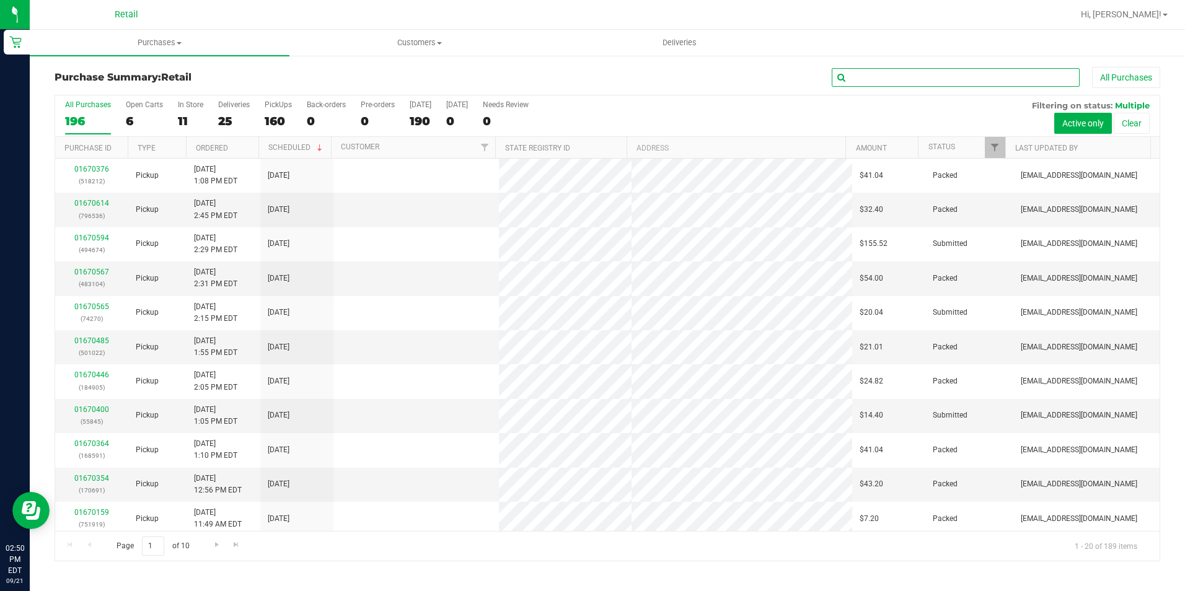
click at [1046, 79] on input "text" at bounding box center [956, 77] width 248 height 19
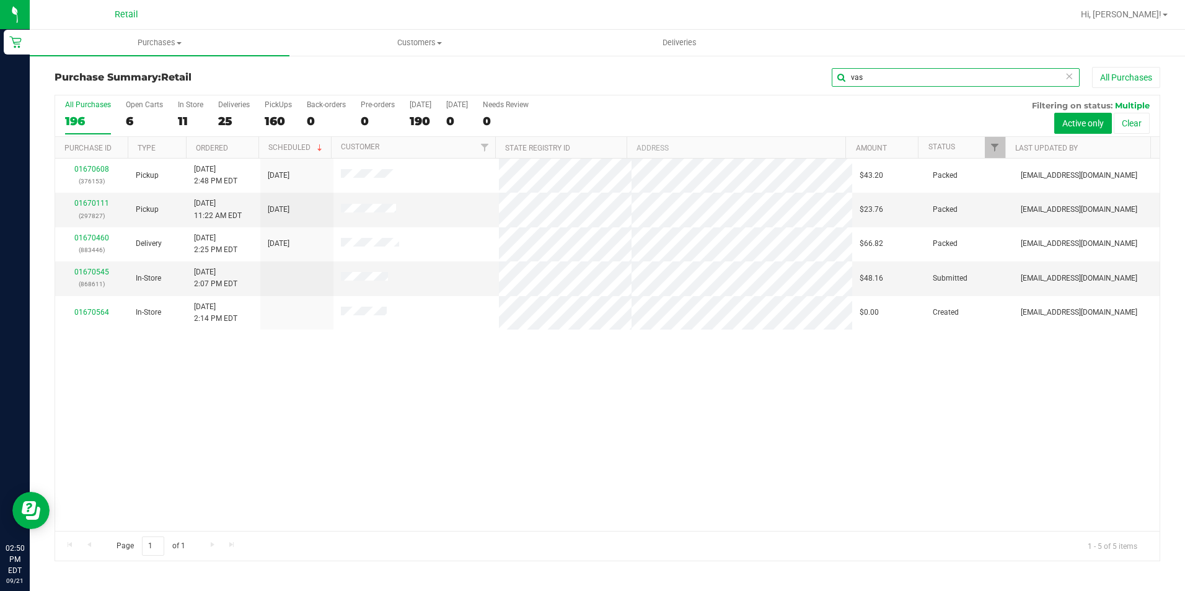
type input "vas"
drag, startPoint x: 1072, startPoint y: 73, endPoint x: 1069, endPoint y: 81, distance: 7.8
click at [1072, 75] on icon at bounding box center [1069, 75] width 9 height 15
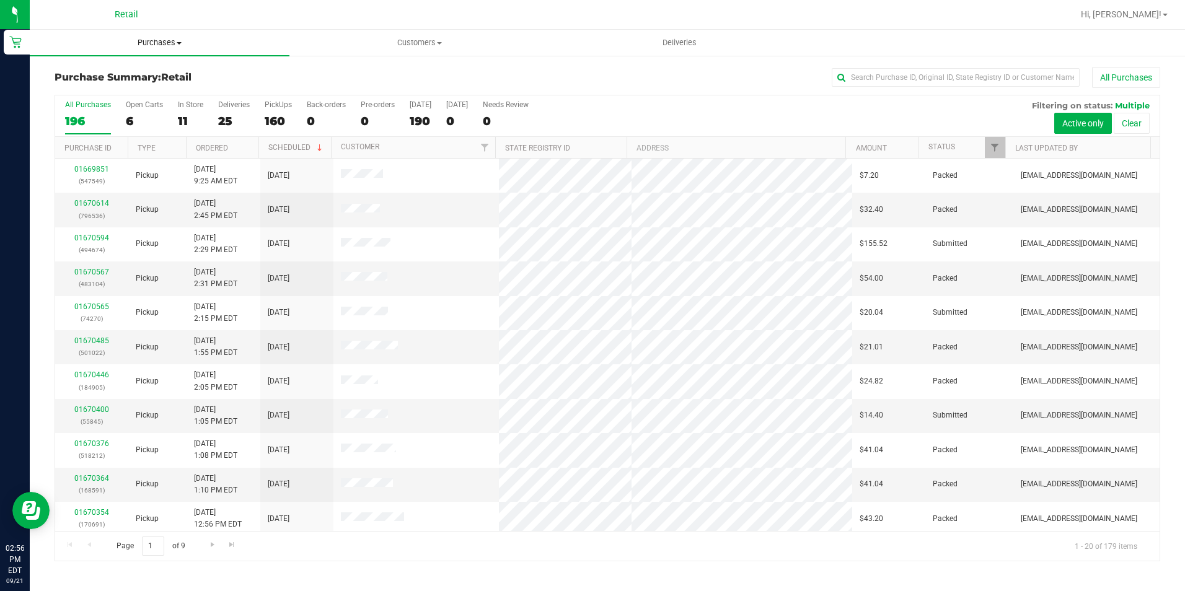
click at [175, 42] on span "Purchases" at bounding box center [160, 42] width 260 height 11
click at [173, 77] on li "Summary of purchases" at bounding box center [160, 75] width 260 height 15
click at [168, 36] on uib-tab-heading "Purchases Summary of purchases Fulfillment All purchases" at bounding box center [160, 43] width 260 height 26
click at [126, 73] on span "Summary of purchases" at bounding box center [93, 74] width 127 height 11
